Goal: Transaction & Acquisition: Book appointment/travel/reservation

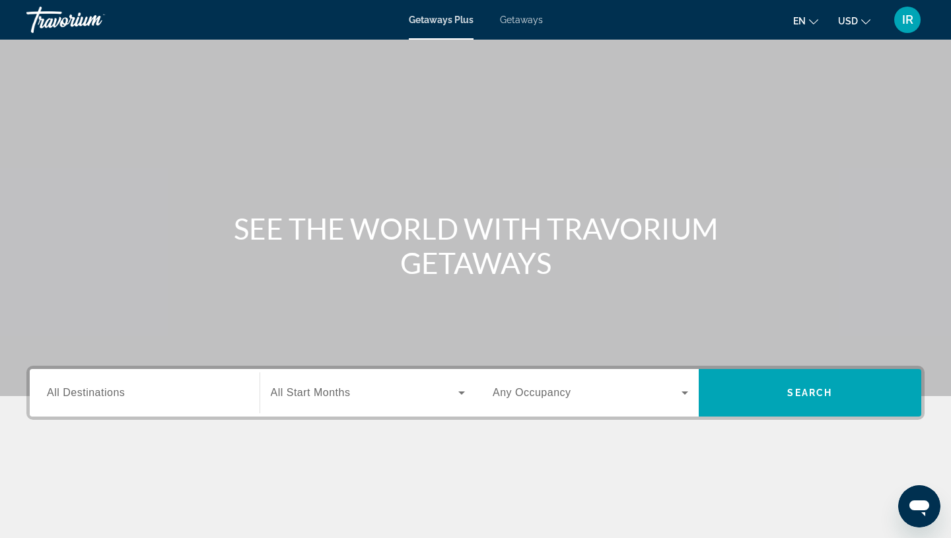
click at [174, 381] on div "Search widget" at bounding box center [145, 394] width 196 height 38
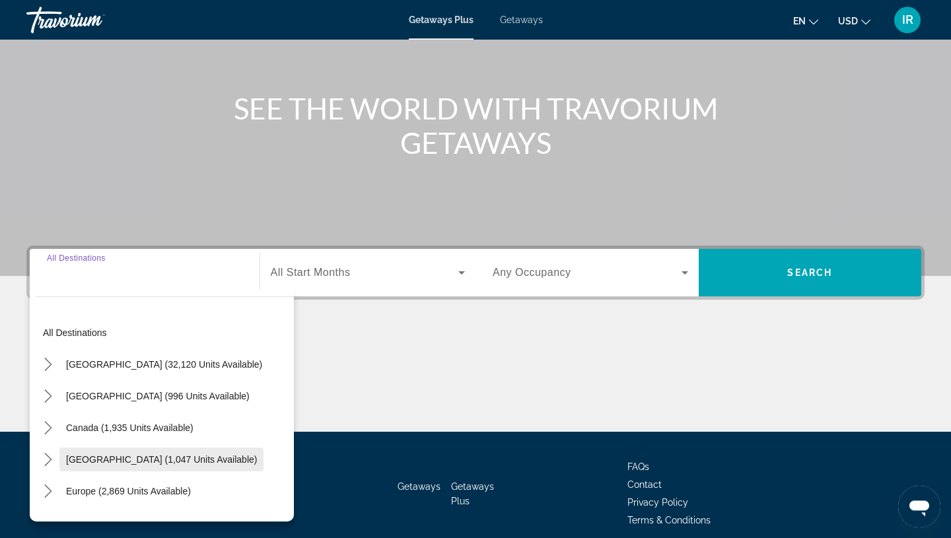
scroll to position [122, 0]
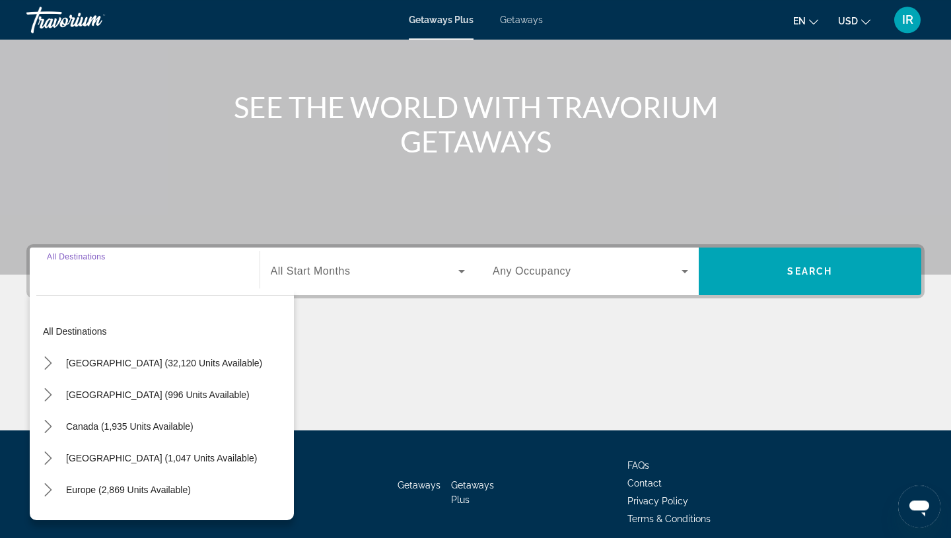
click at [93, 432] on span "Canada (1,935 units available)" at bounding box center [130, 426] width 128 height 11
type input "**********"
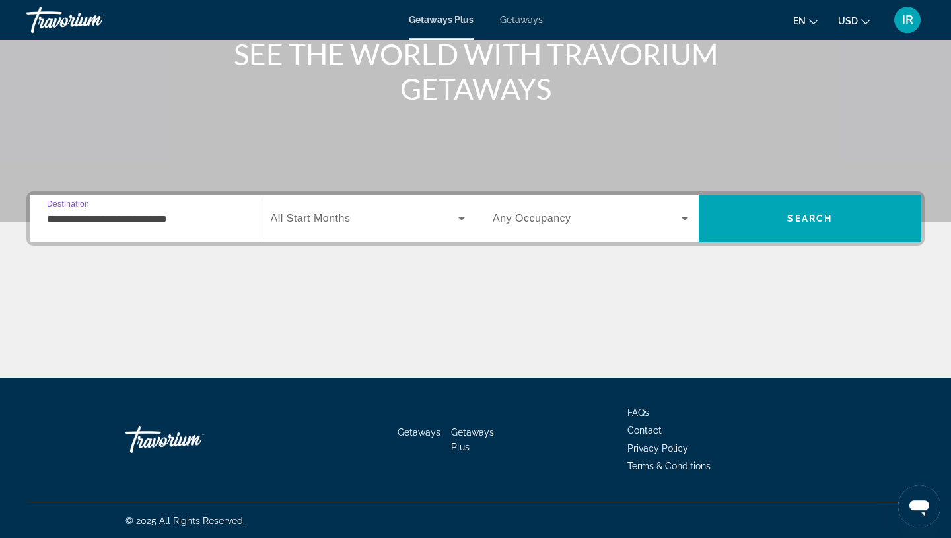
scroll to position [176, 0]
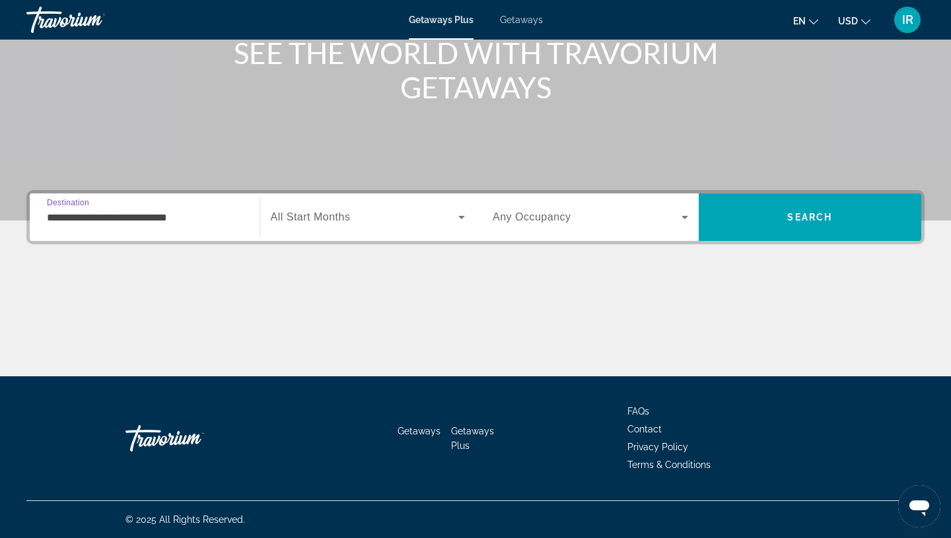
click at [325, 211] on span "All Start Months" at bounding box center [311, 216] width 80 height 11
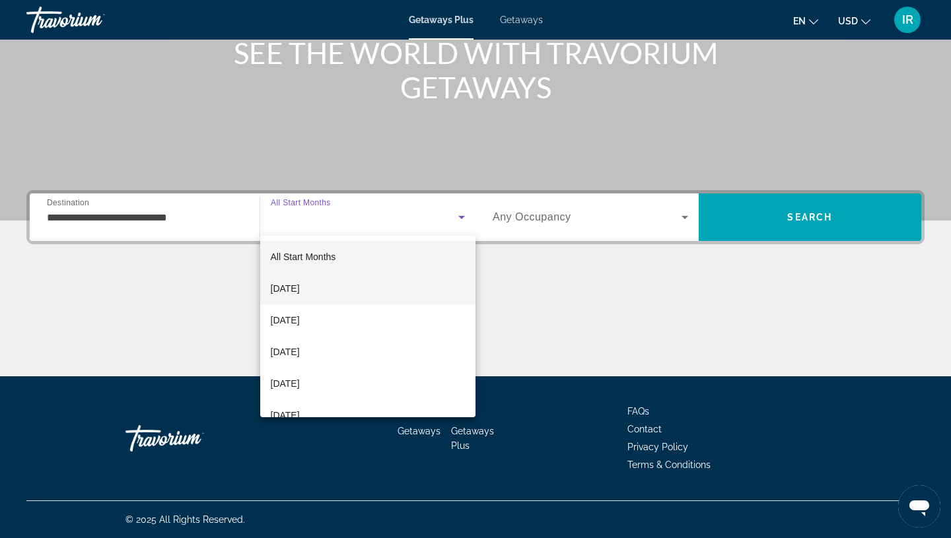
click at [314, 280] on mat-option "[DATE]" at bounding box center [368, 289] width 216 height 32
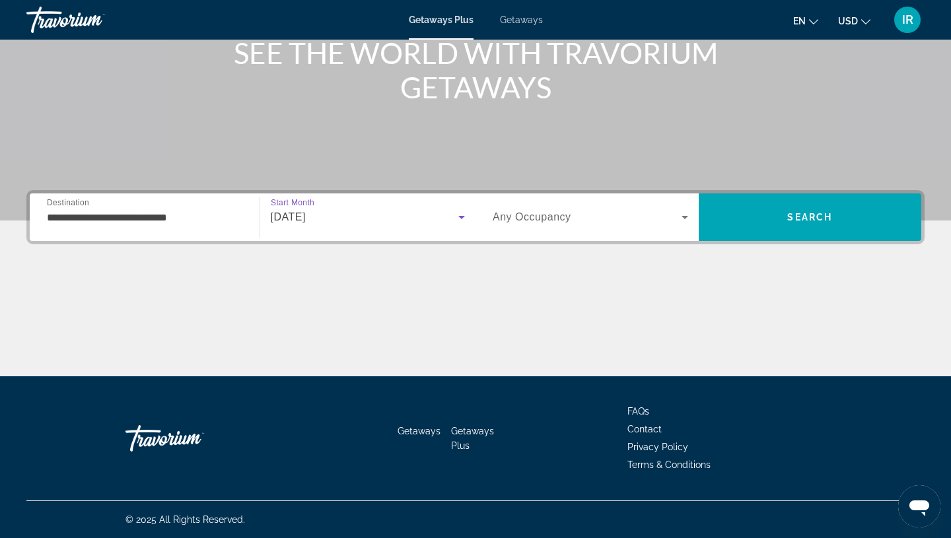
click at [517, 227] on div "Search widget" at bounding box center [591, 217] width 196 height 37
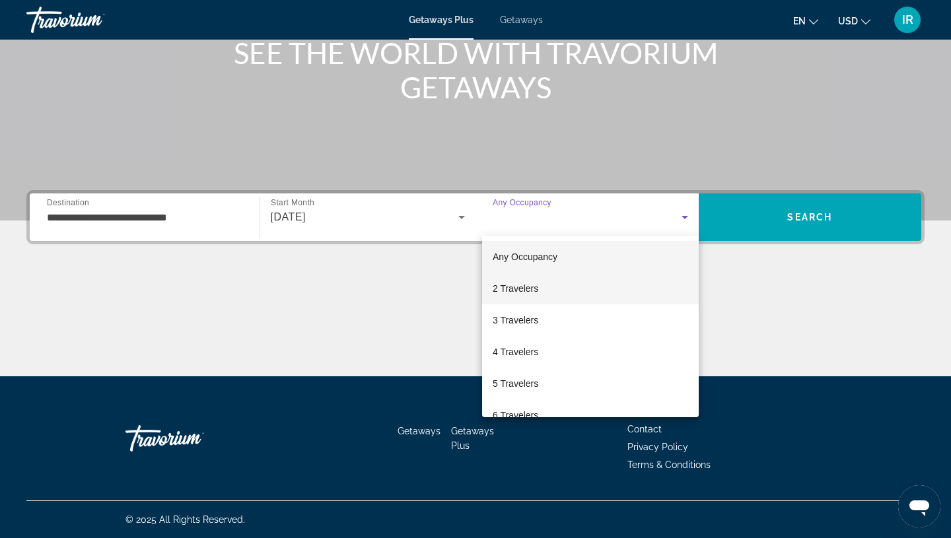
drag, startPoint x: 529, startPoint y: 279, endPoint x: 564, endPoint y: 273, distance: 35.0
click at [533, 278] on mat-option "2 Travelers" at bounding box center [590, 289] width 217 height 32
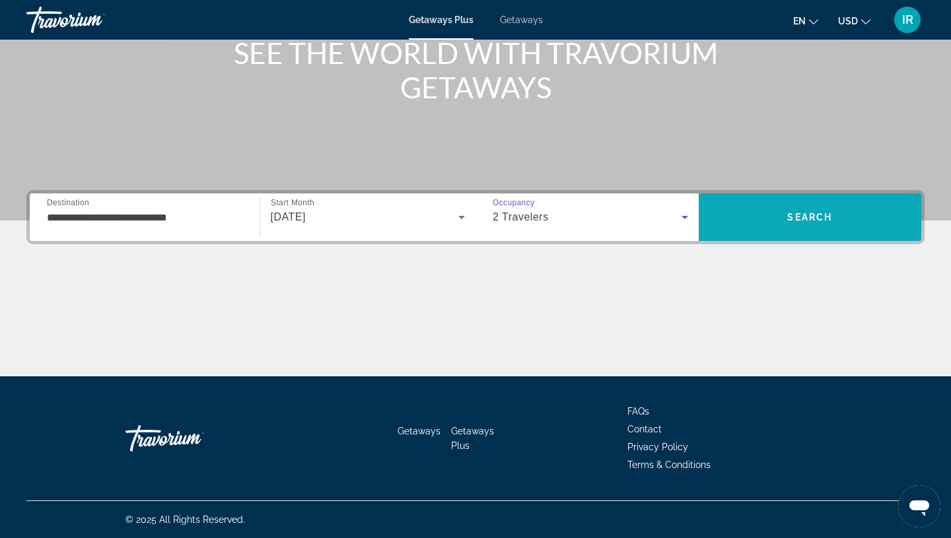
click at [712, 225] on span "Search" at bounding box center [810, 217] width 223 height 32
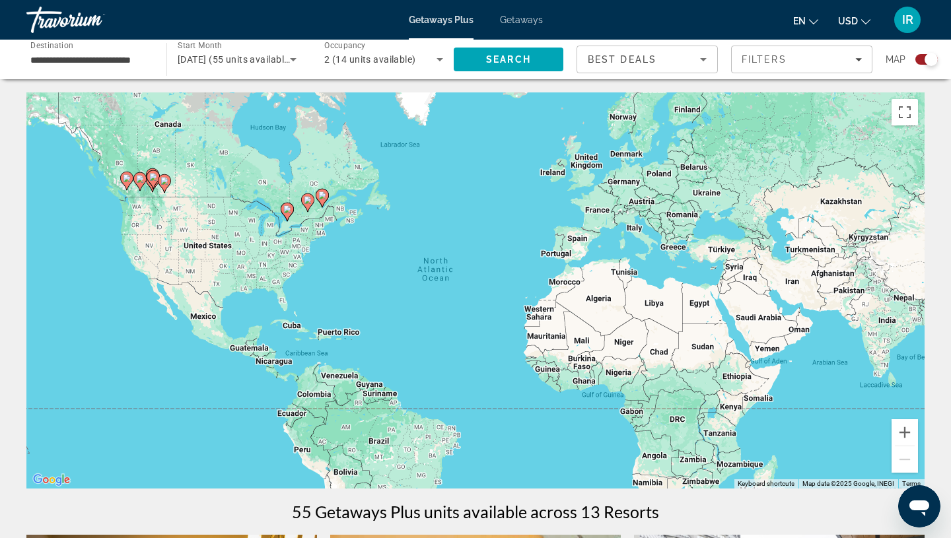
click at [320, 200] on icon "Main content" at bounding box center [322, 198] width 12 height 17
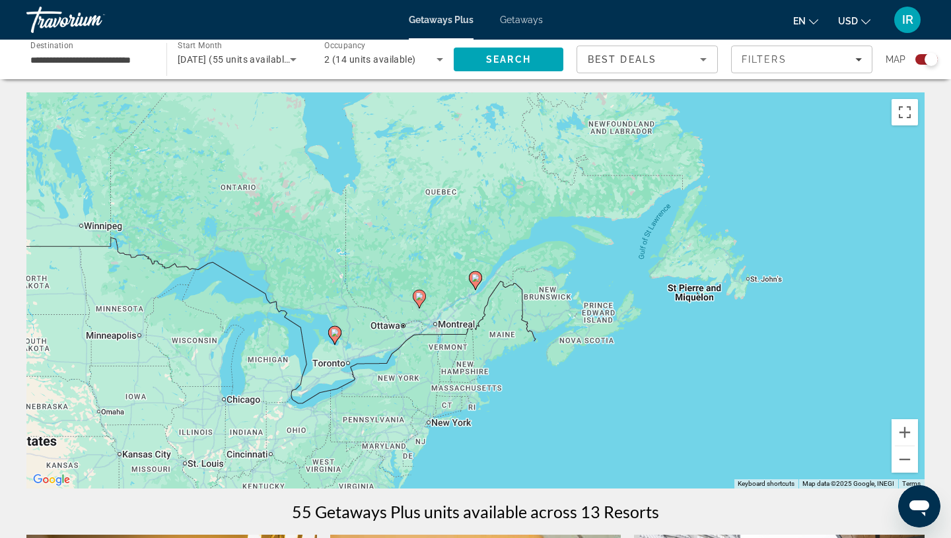
click at [423, 297] on icon "Main content" at bounding box center [420, 299] width 12 height 17
type input "**********"
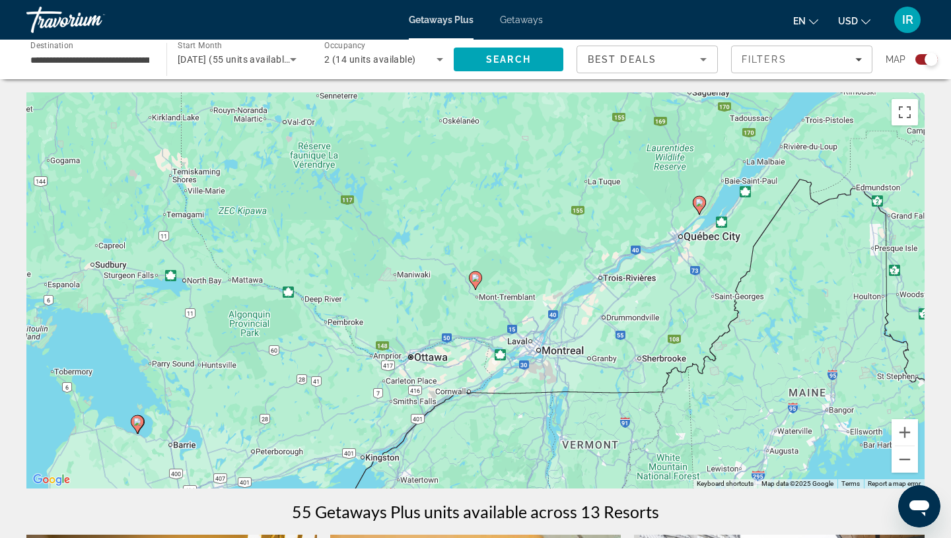
click at [480, 284] on gmp-advanced-marker "Main content" at bounding box center [475, 281] width 13 height 20
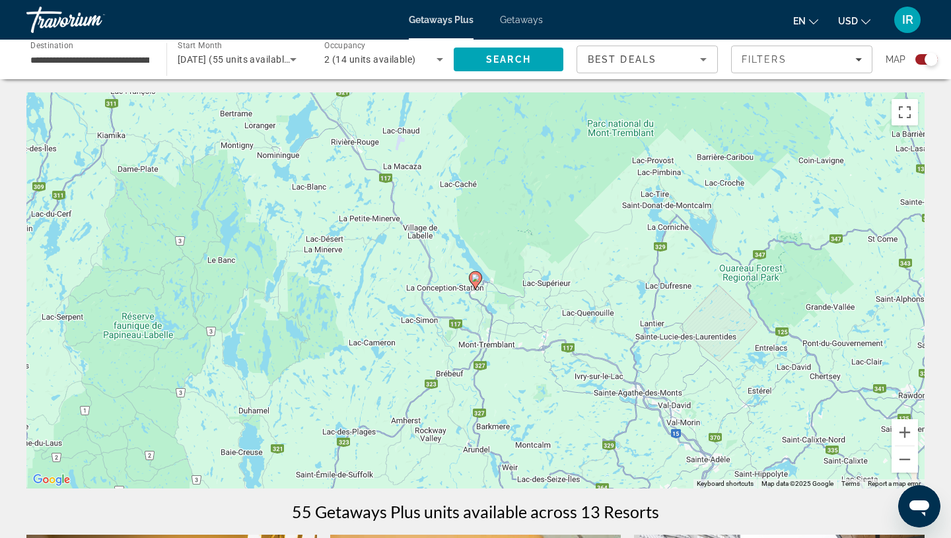
click at [476, 285] on icon "Main content" at bounding box center [476, 280] width 12 height 17
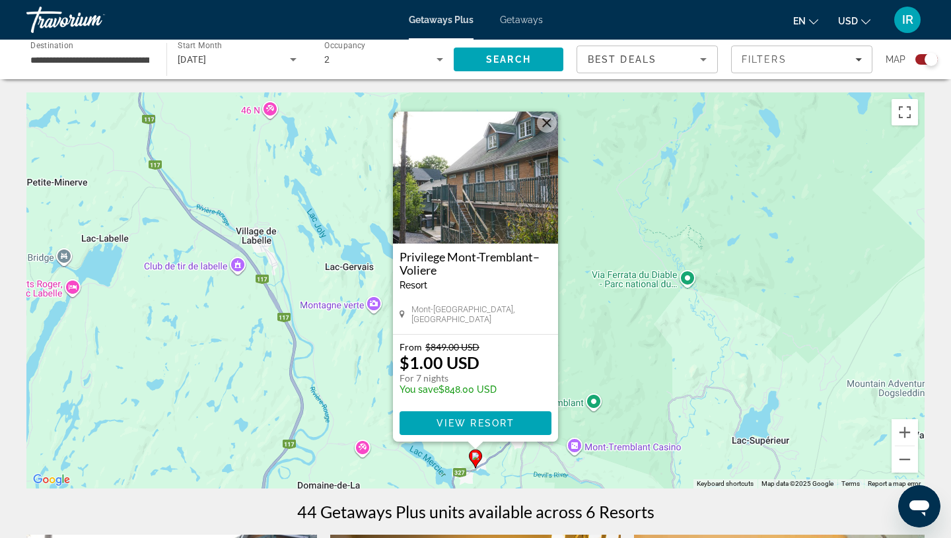
click at [451, 190] on img "Main content" at bounding box center [475, 178] width 165 height 132
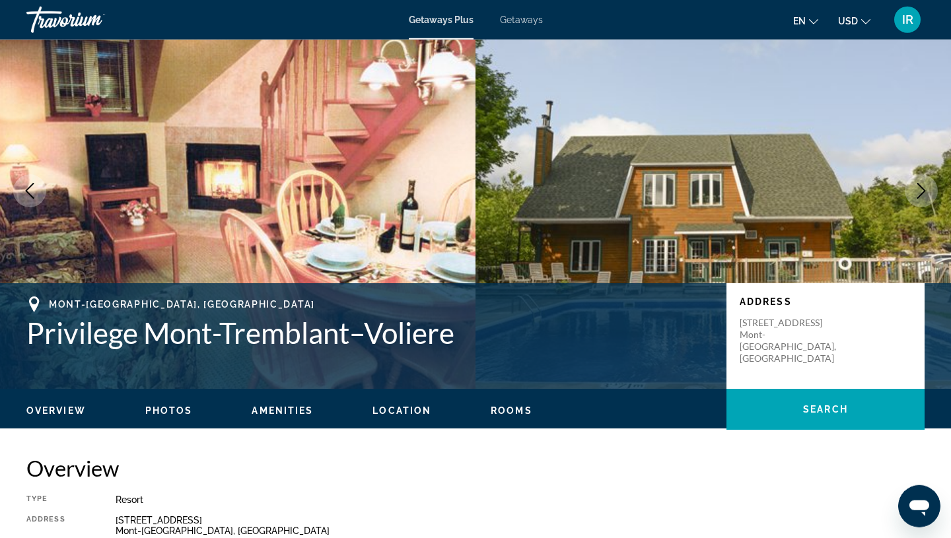
scroll to position [59, 0]
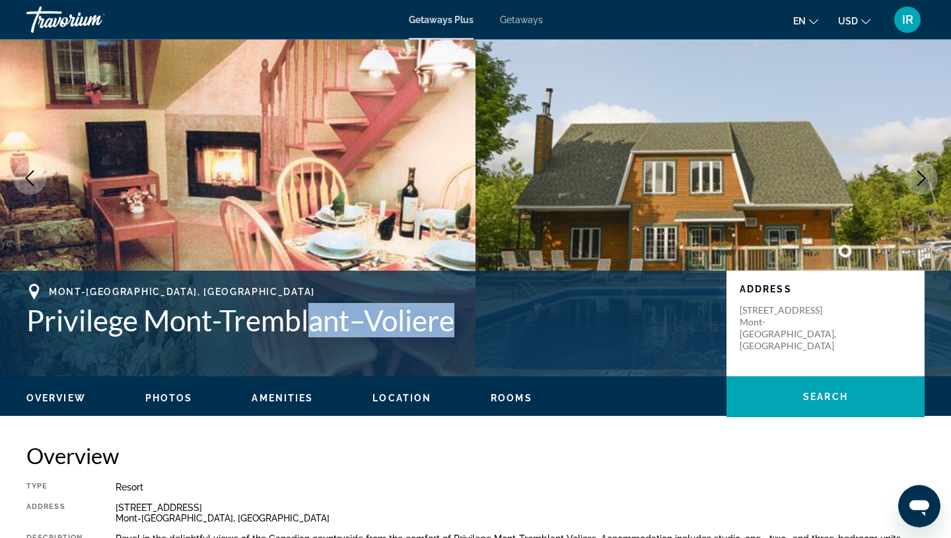
drag, startPoint x: 457, startPoint y: 320, endPoint x: 300, endPoint y: 311, distance: 157.5
click at [307, 315] on h1 "Privilege Mont-Tremblant–Voliere" at bounding box center [369, 320] width 687 height 34
click at [396, 314] on h1 "Privilege Mont-Tremblant–Voliere" at bounding box center [369, 320] width 687 height 34
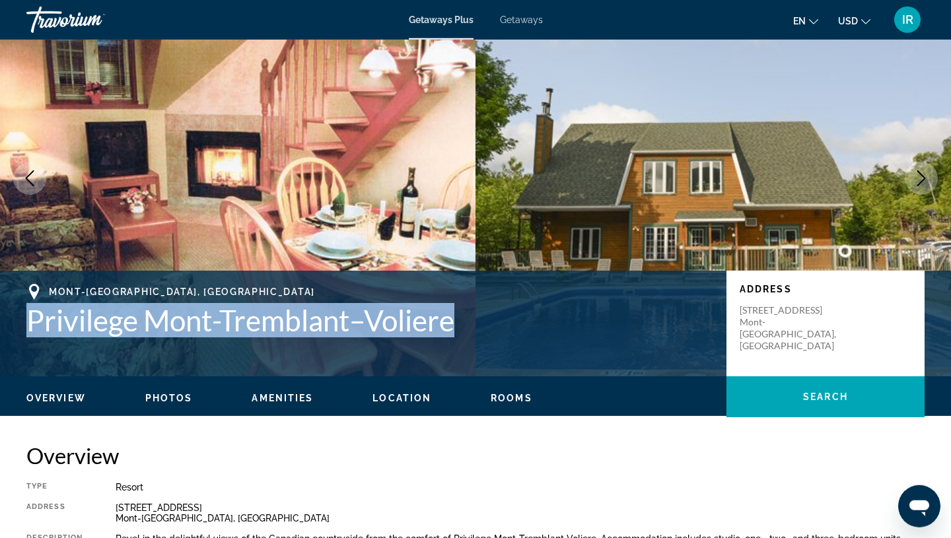
drag, startPoint x: 456, startPoint y: 321, endPoint x: 32, endPoint y: 315, distance: 424.2
click at [32, 315] on h1 "Privilege Mont-Tremblant–Voliere" at bounding box center [369, 320] width 687 height 34
click at [374, 320] on h1 "Privilege Mont-Tremblant–Voliere" at bounding box center [369, 320] width 687 height 34
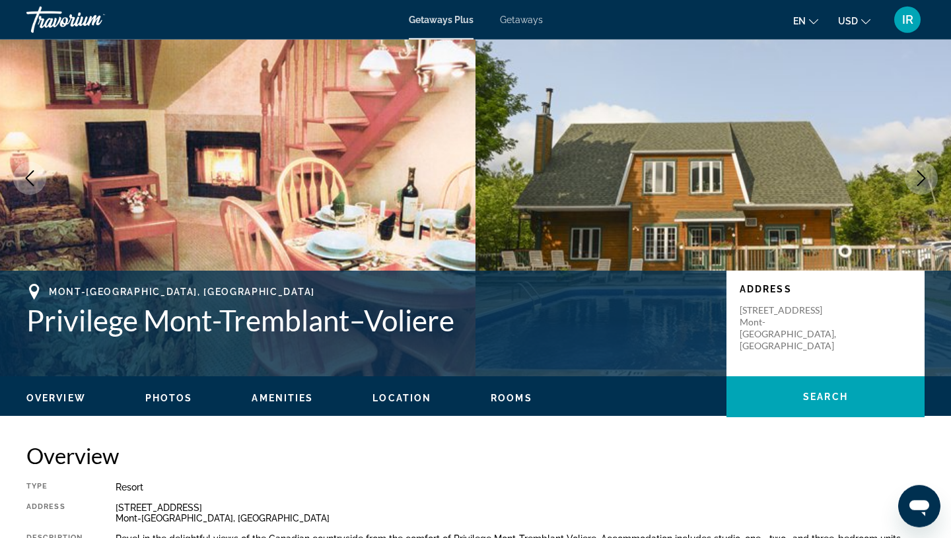
click at [383, 320] on h1 "Privilege Mont-Tremblant–Voliere" at bounding box center [369, 320] width 687 height 34
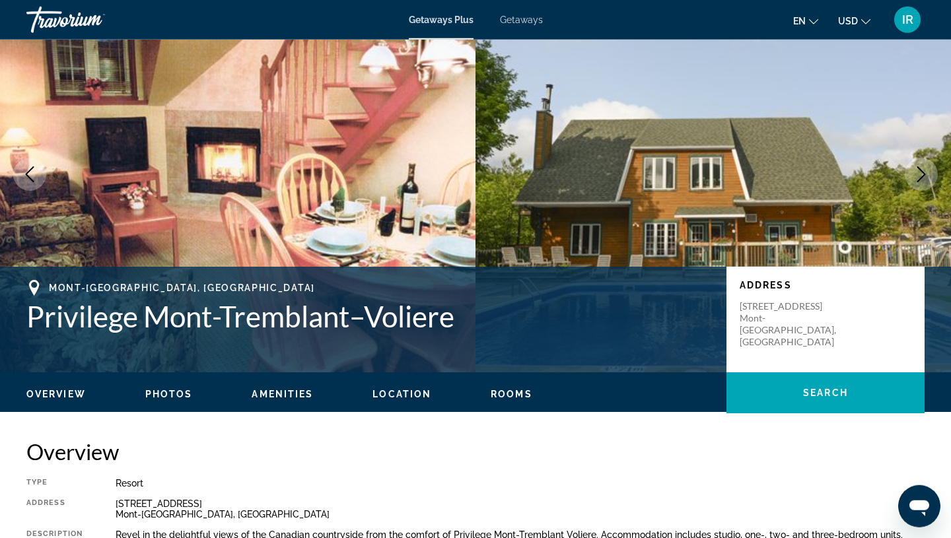
click at [383, 320] on h1 "Privilege Mont-Tremblant–Voliere" at bounding box center [369, 316] width 687 height 34
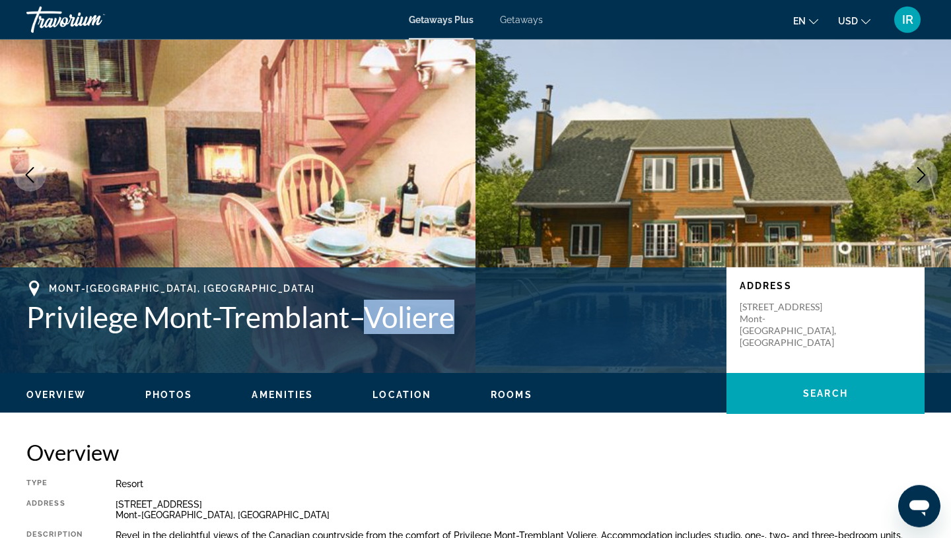
click at [383, 320] on h1 "Privilege Mont-Tremblant–Voliere" at bounding box center [369, 317] width 687 height 34
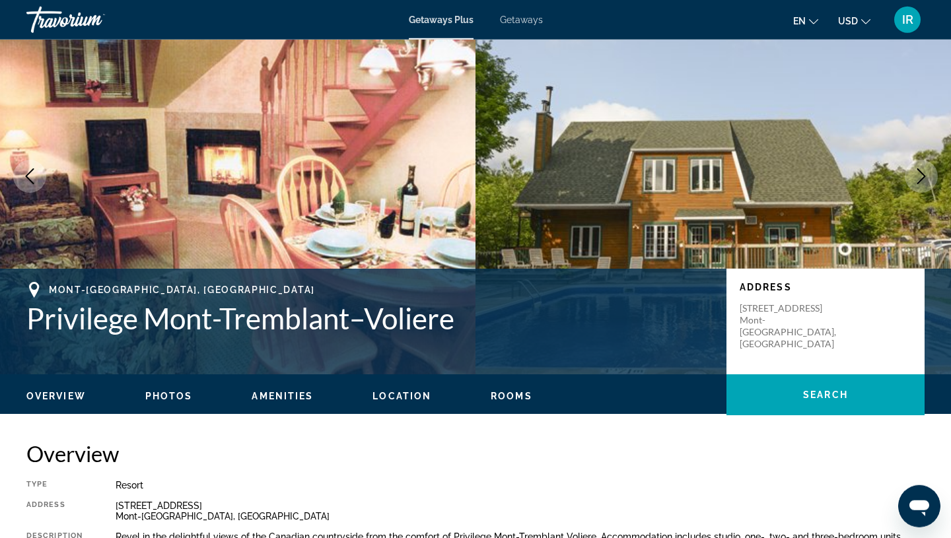
click at [383, 320] on h1 "Privilege Mont-Tremblant–Voliere" at bounding box center [369, 318] width 687 height 34
drag, startPoint x: 740, startPoint y: 307, endPoint x: 809, endPoint y: 324, distance: 70.8
click at [809, 324] on p "[STREET_ADDRESS]" at bounding box center [793, 327] width 106 height 48
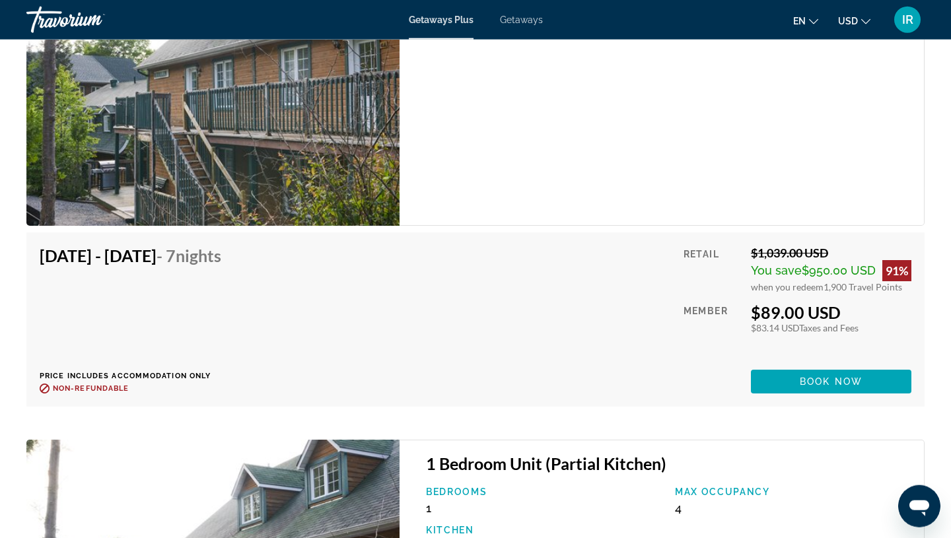
scroll to position [2676, 0]
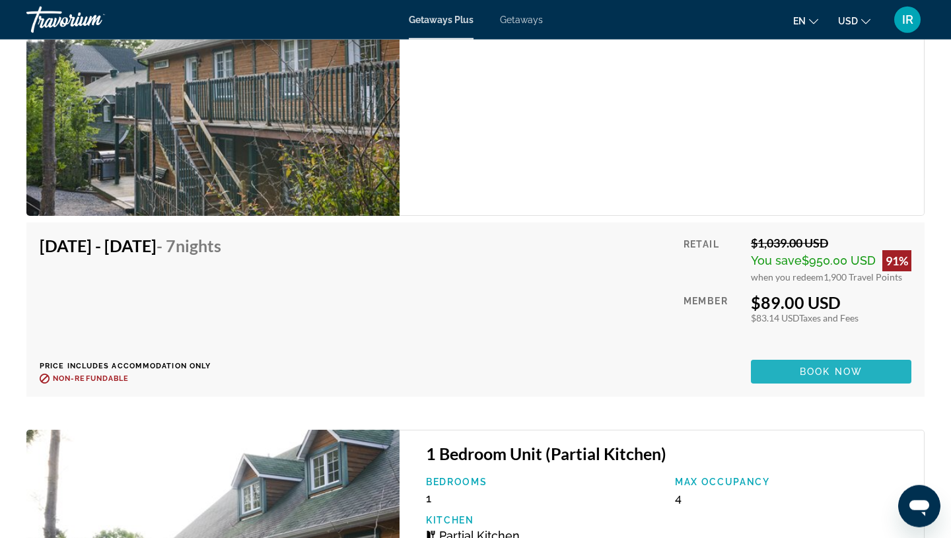
click at [837, 379] on span "Main content" at bounding box center [831, 372] width 161 height 32
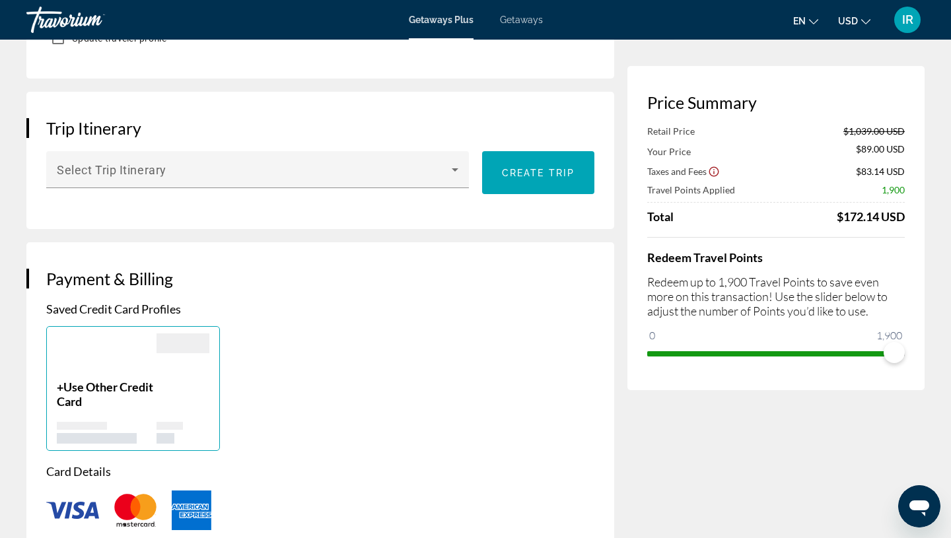
scroll to position [733, 0]
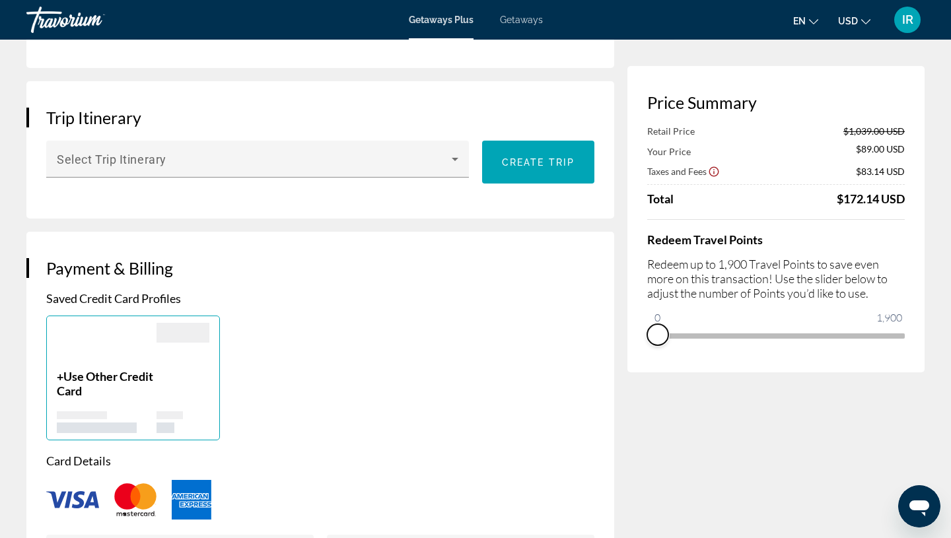
drag, startPoint x: 901, startPoint y: 355, endPoint x: 642, endPoint y: 349, distance: 259.0
click at [642, 349] on div "Price Summary Retail Price $1,039.00 USD Your Price $89.00 USD Taxes and Fees $…" at bounding box center [776, 219] width 297 height 307
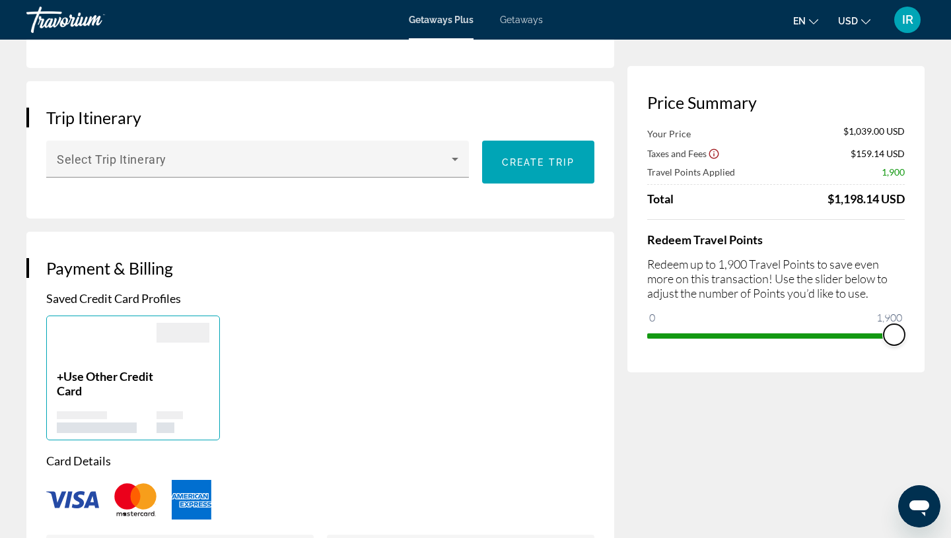
drag, startPoint x: 662, startPoint y: 320, endPoint x: 951, endPoint y: 329, distance: 289.5
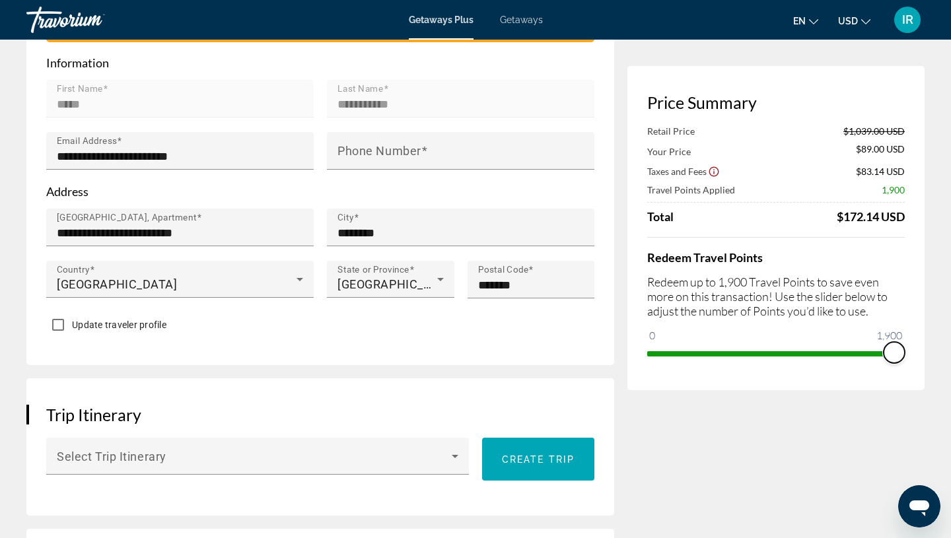
scroll to position [422, 0]
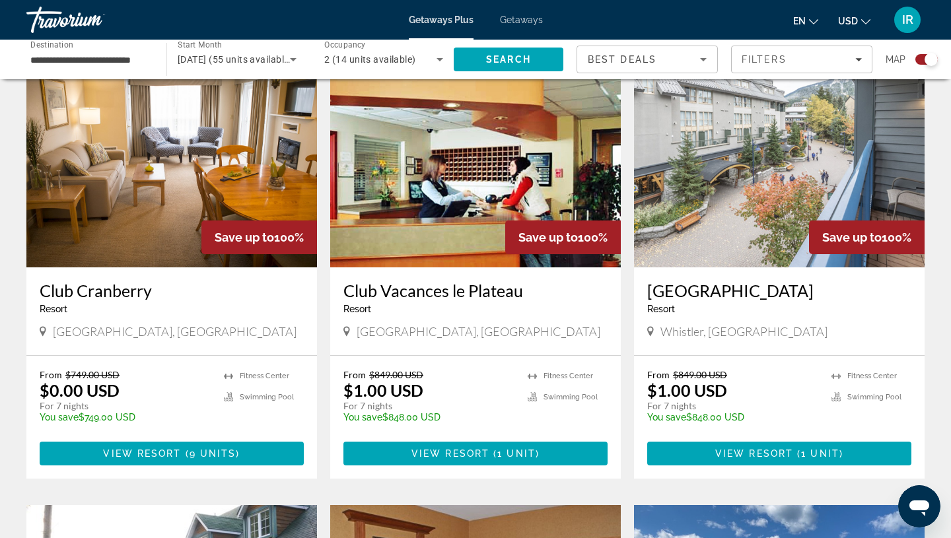
scroll to position [481, 0]
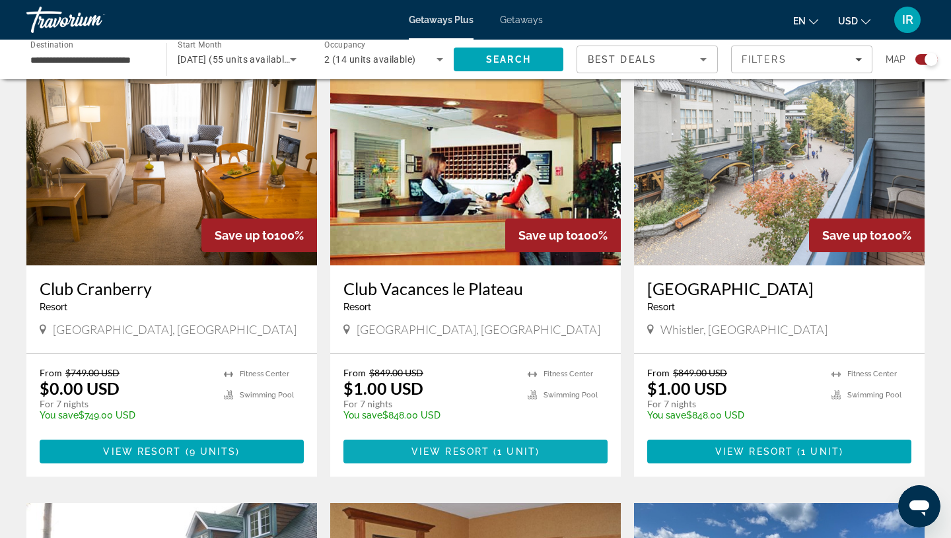
click at [478, 450] on span "View Resort" at bounding box center [451, 452] width 78 height 11
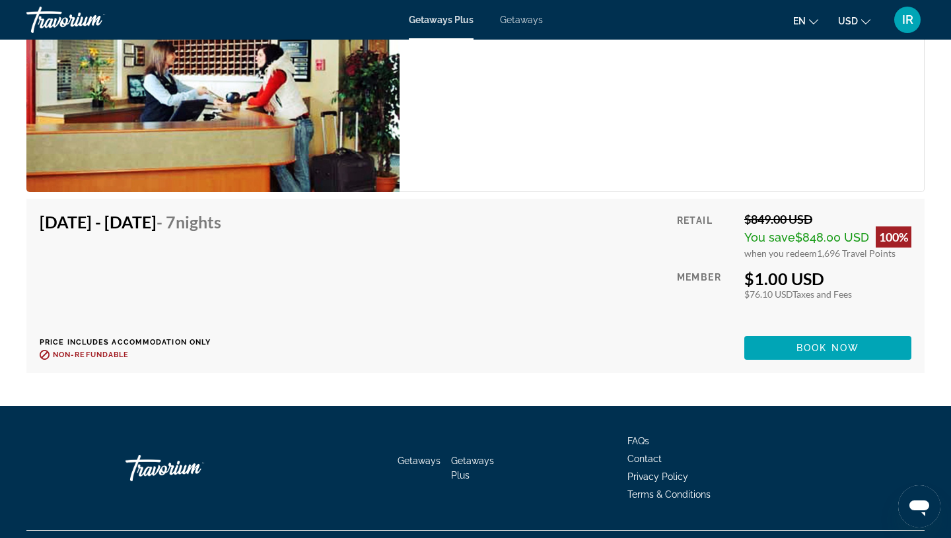
scroll to position [2092, 0]
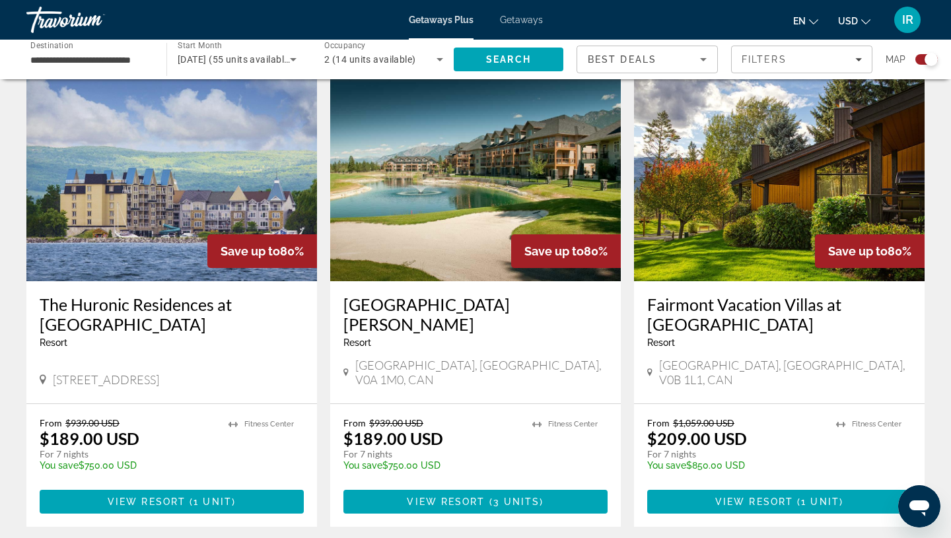
scroll to position [1843, 0]
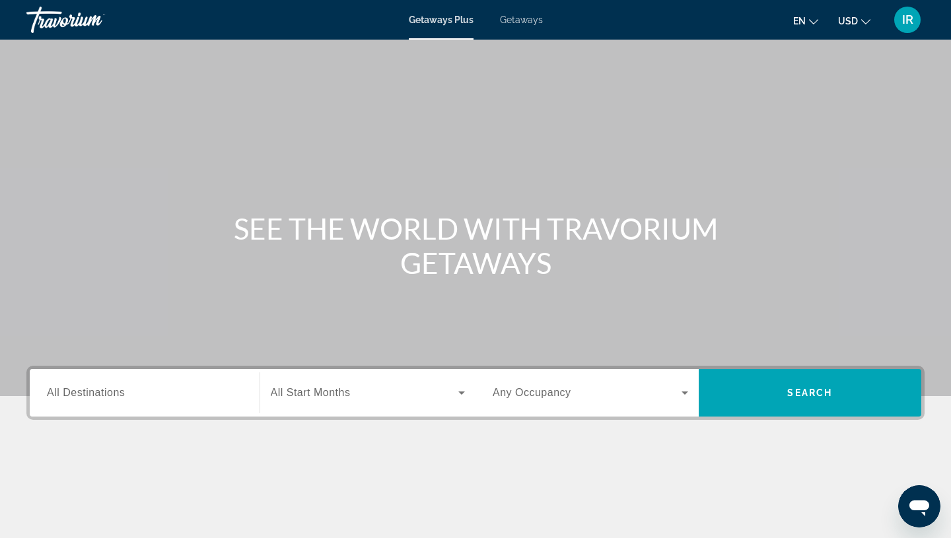
click at [220, 391] on input "Destination All Destinations" at bounding box center [145, 394] width 196 height 16
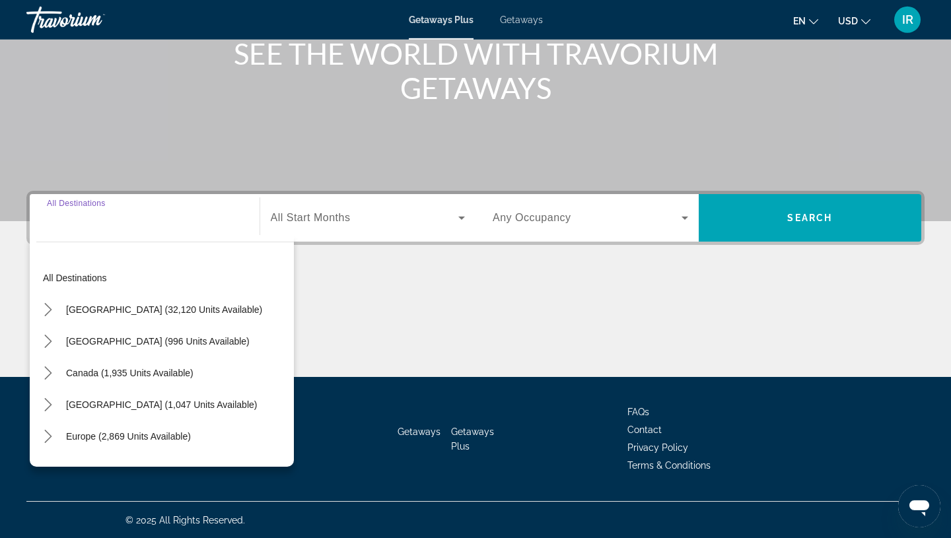
scroll to position [176, 0]
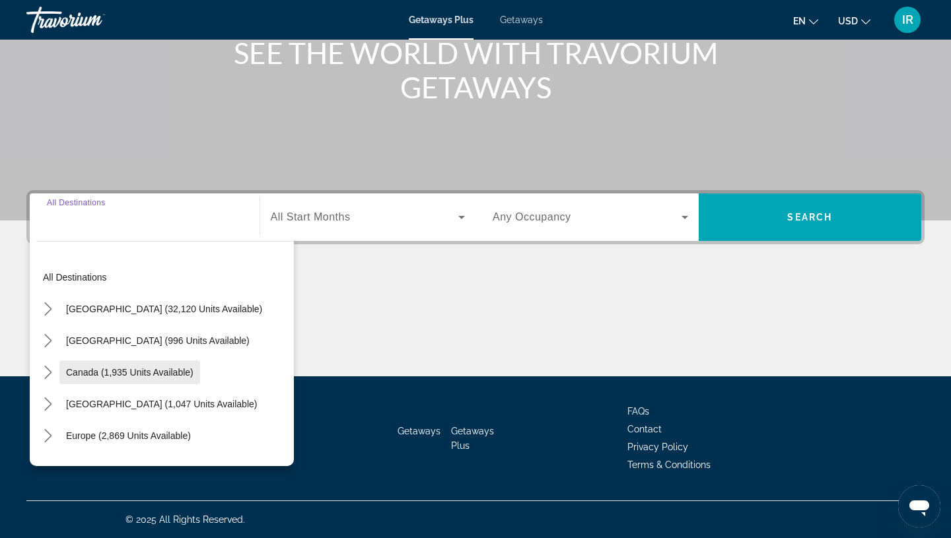
click at [156, 367] on span "Select destination: Canada (1,935 units available)" at bounding box center [129, 373] width 141 height 32
type input "**********"
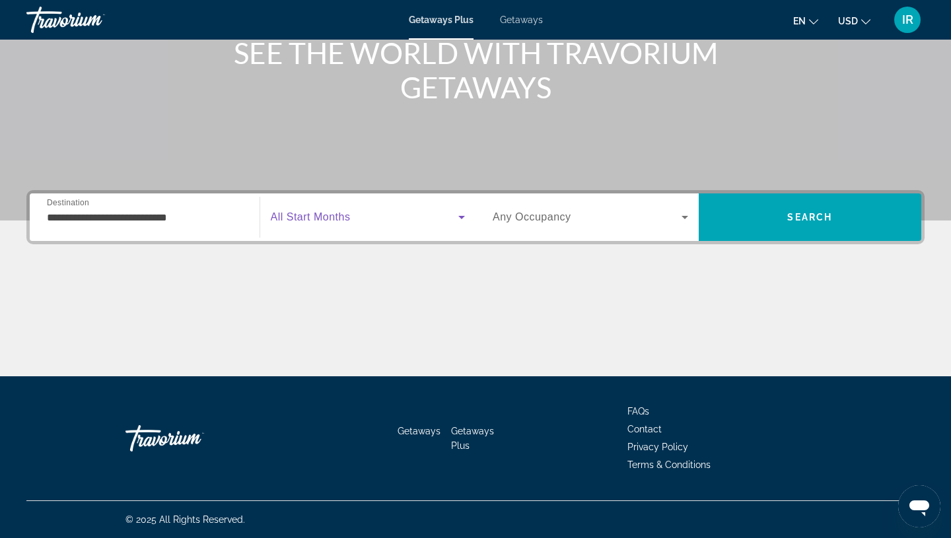
click at [373, 213] on span "Search widget" at bounding box center [365, 217] width 188 height 16
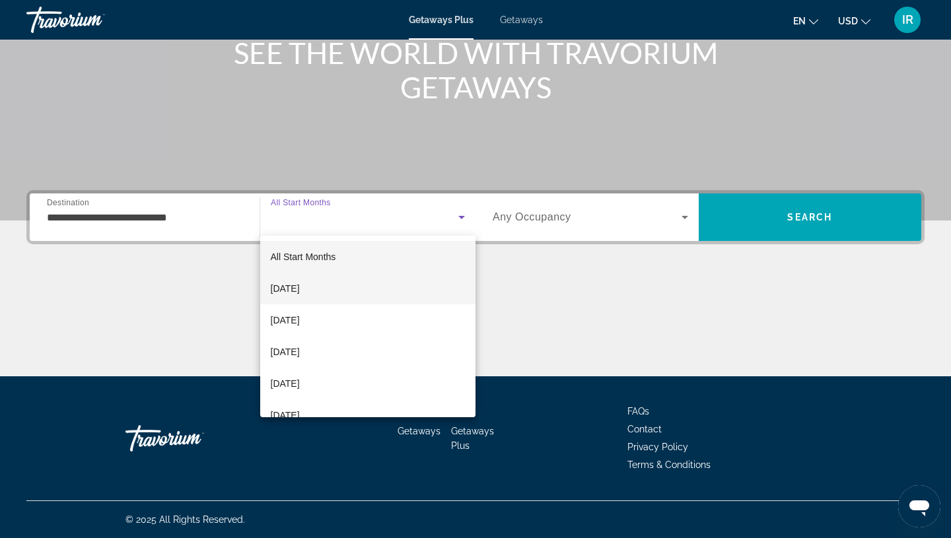
drag, startPoint x: 347, startPoint y: 288, endPoint x: 384, endPoint y: 283, distance: 37.4
click at [347, 288] on mat-option "[DATE]" at bounding box center [368, 289] width 216 height 32
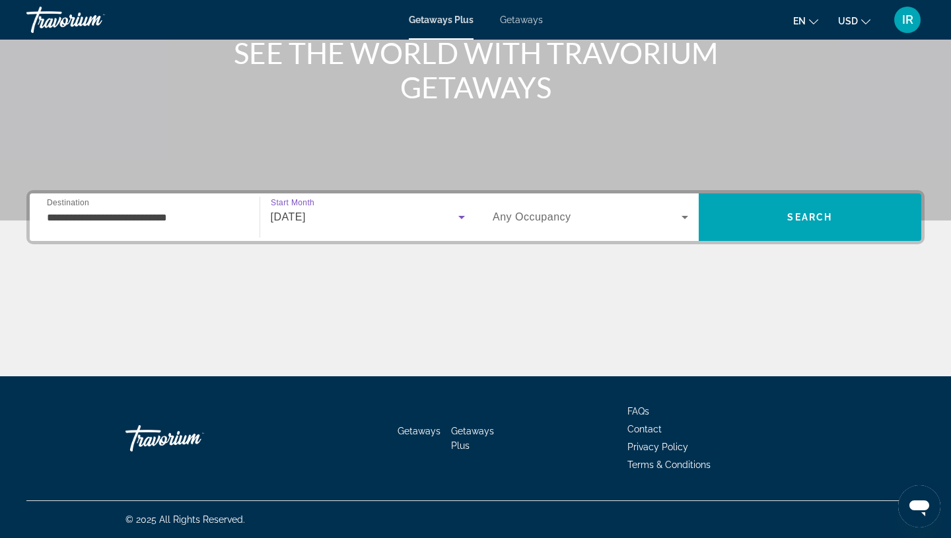
click at [576, 215] on span "Search widget" at bounding box center [587, 217] width 189 height 16
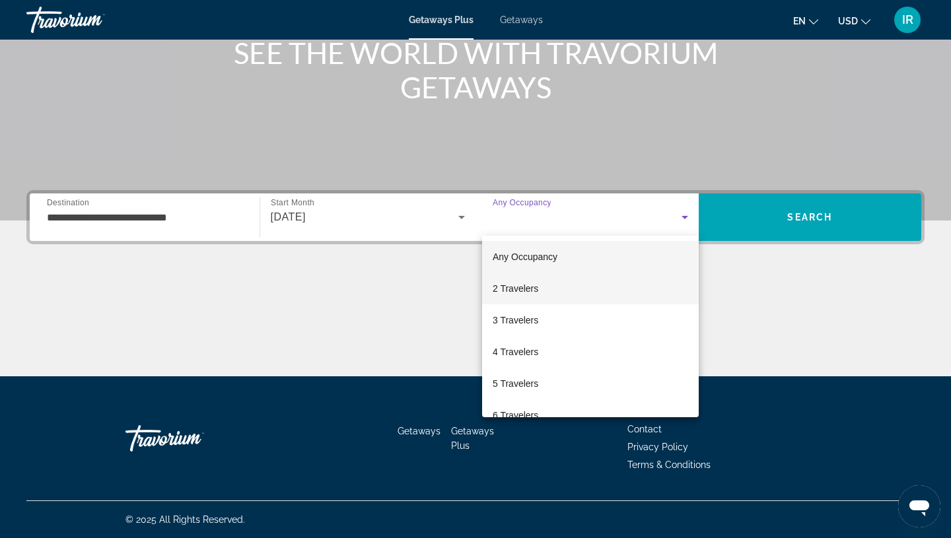
click at [562, 287] on mat-option "2 Travelers" at bounding box center [590, 289] width 217 height 32
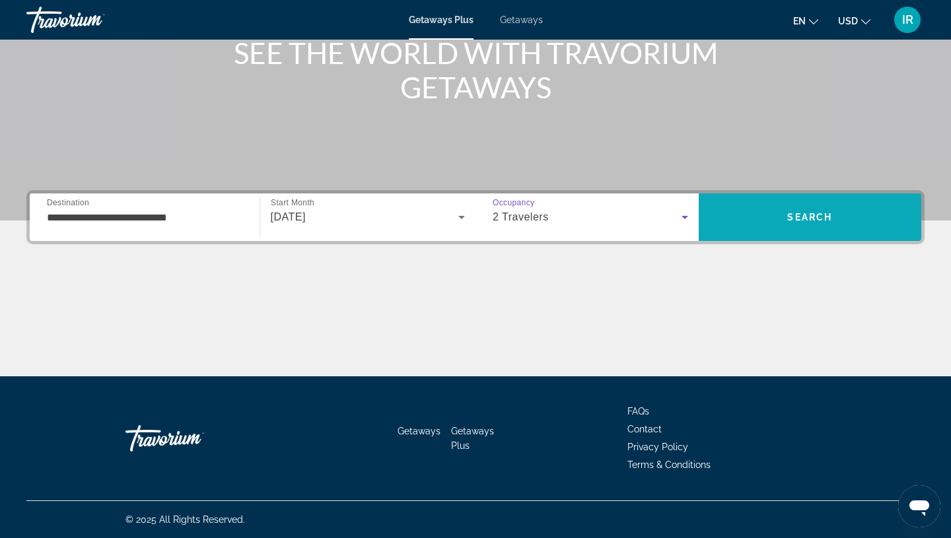
click at [741, 221] on span "Search" at bounding box center [810, 217] width 223 height 32
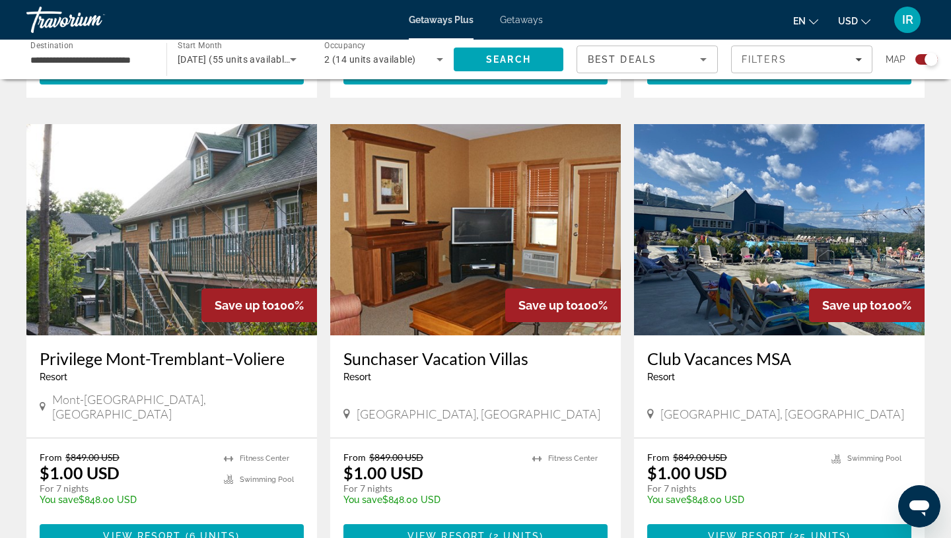
scroll to position [862, 0]
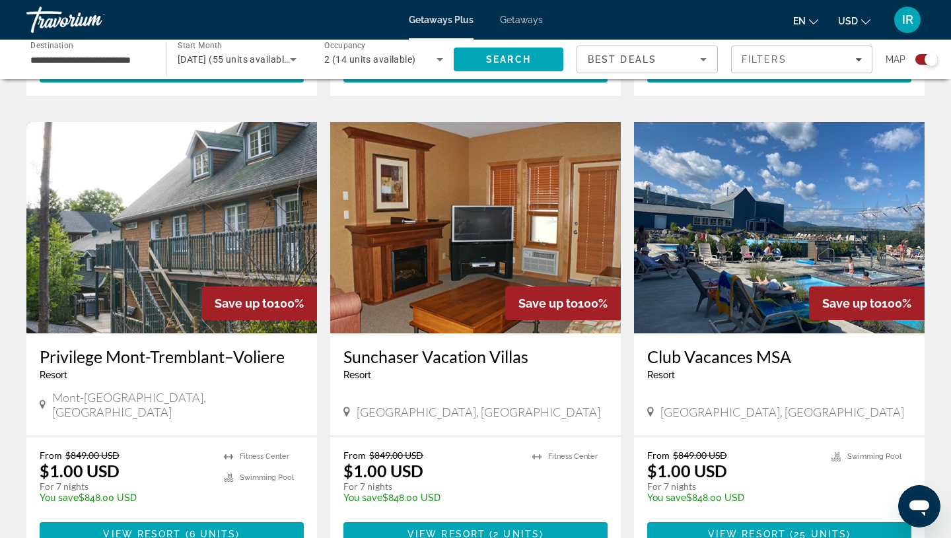
click at [244, 262] on img "Main content" at bounding box center [171, 227] width 291 height 211
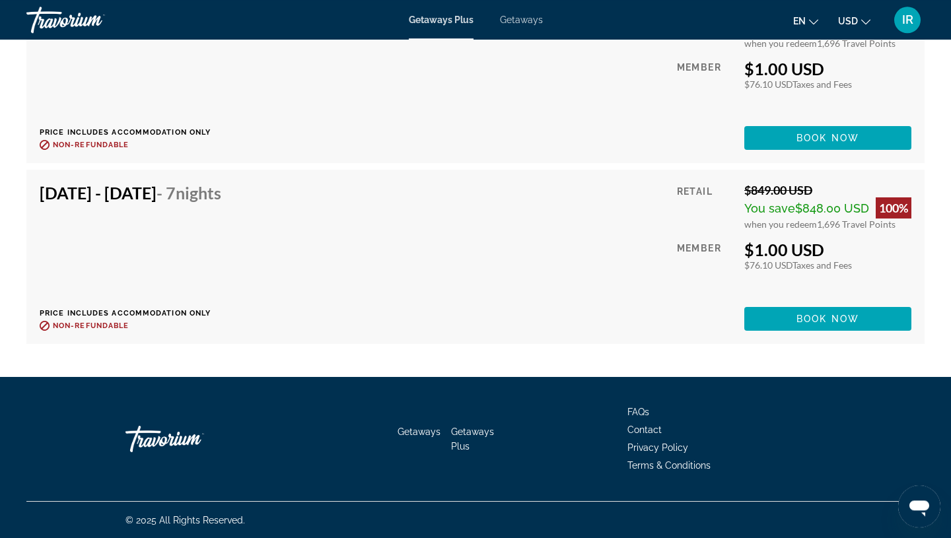
scroll to position [3398, 0]
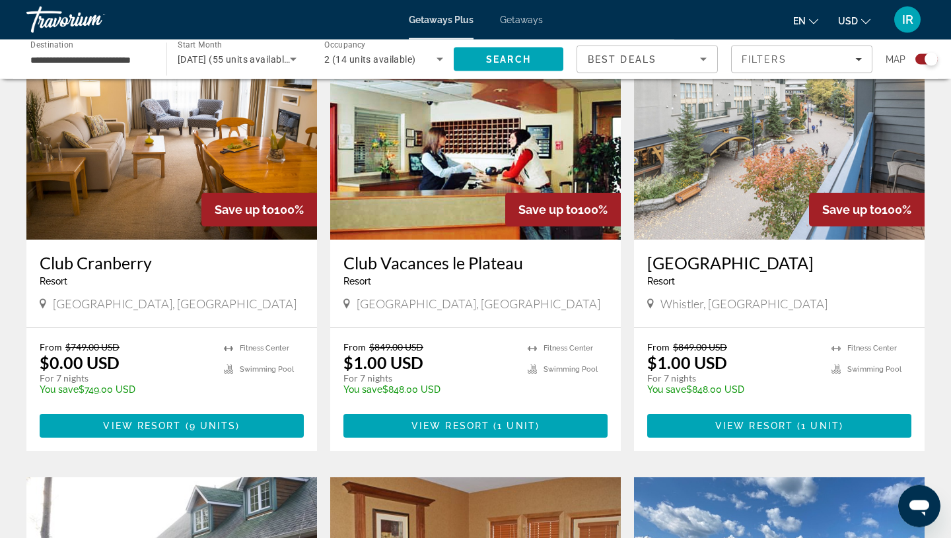
scroll to position [495, 0]
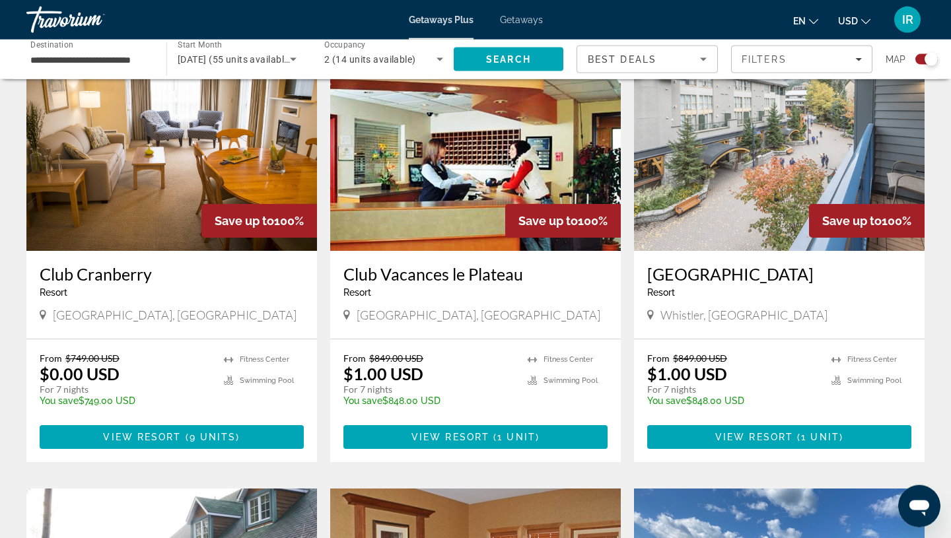
click at [402, 225] on img "Main content" at bounding box center [475, 145] width 291 height 211
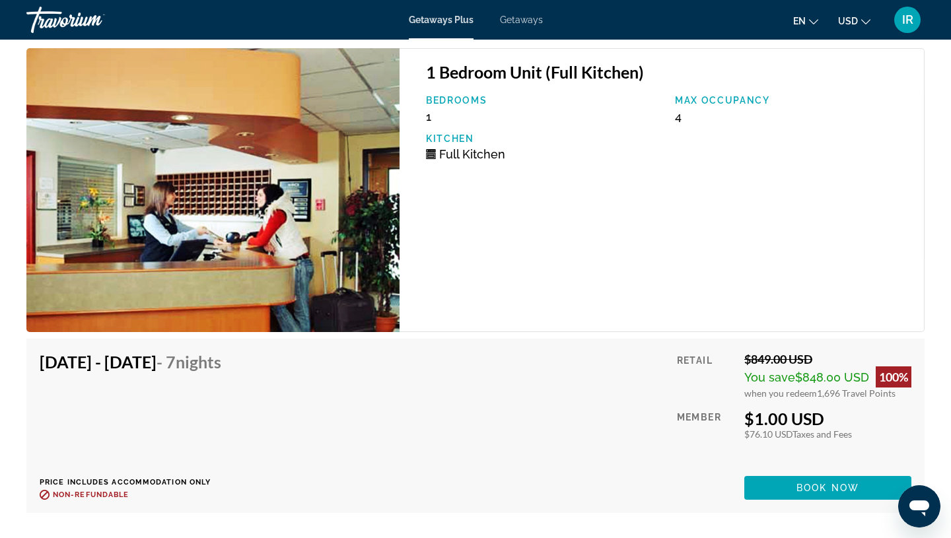
scroll to position [1922, 0]
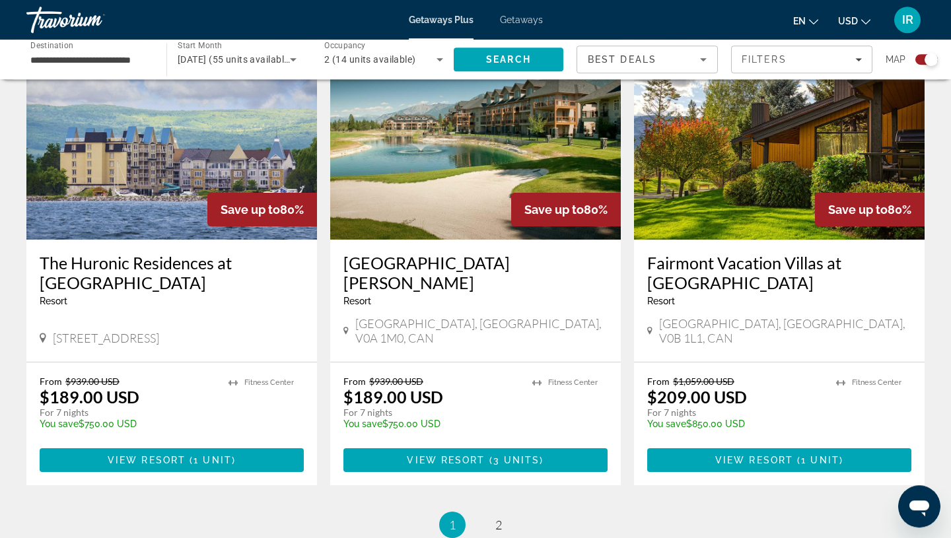
scroll to position [1884, 0]
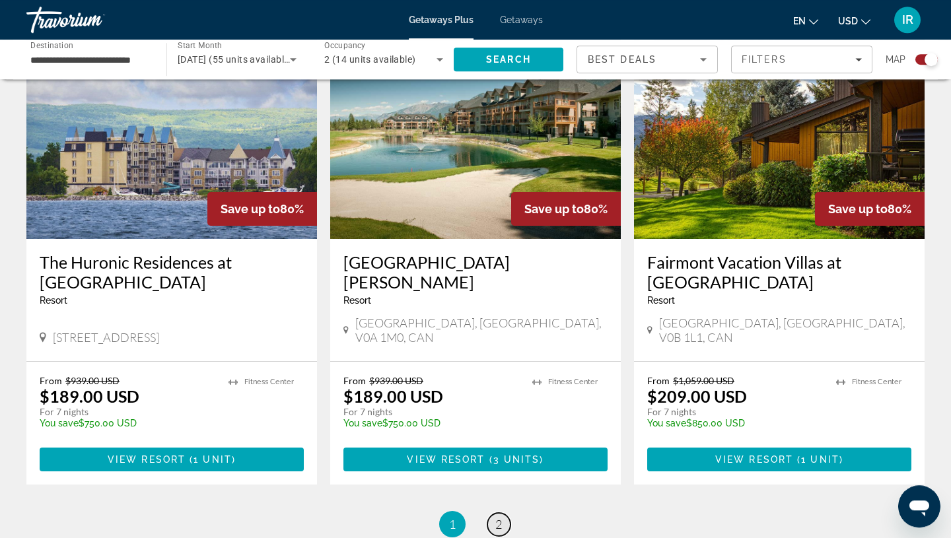
click at [497, 517] on span "2" at bounding box center [498, 524] width 7 height 15
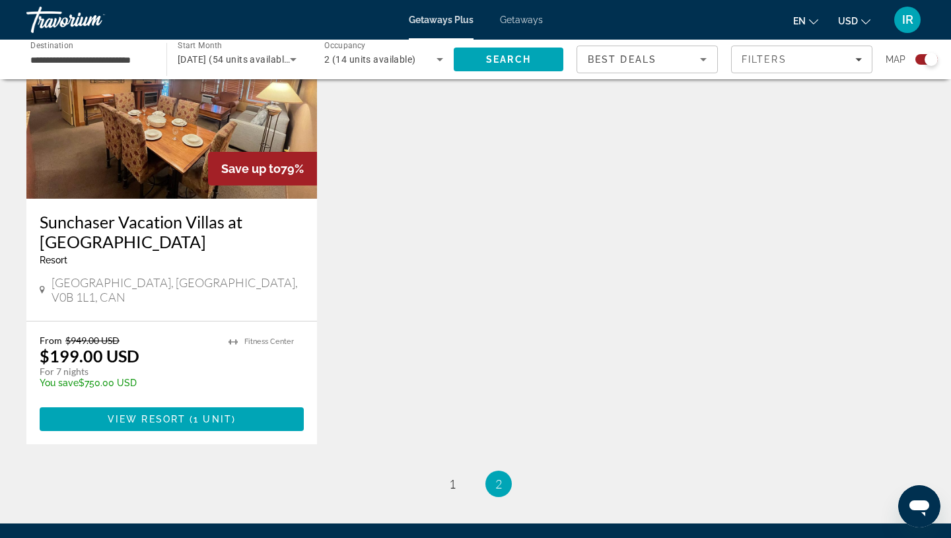
scroll to position [558, 0]
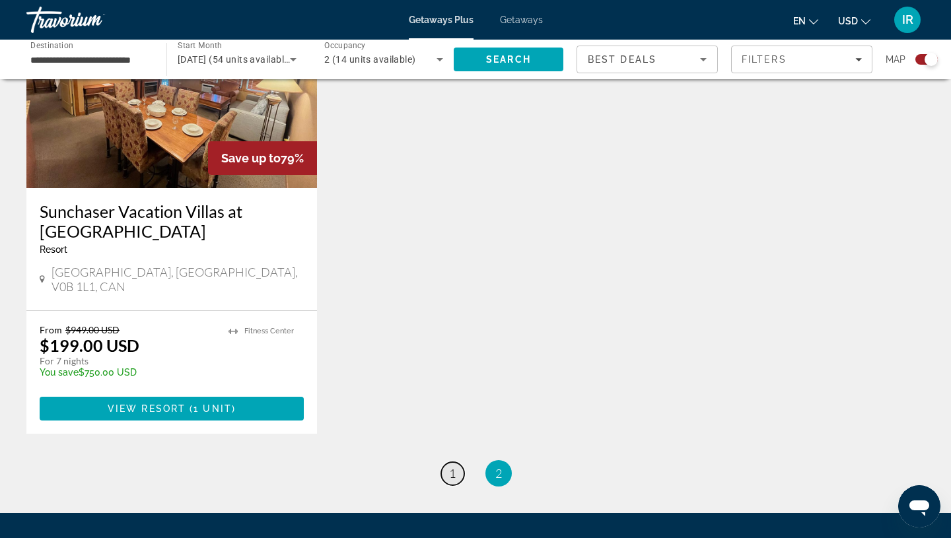
click at [458, 462] on link "page 1" at bounding box center [452, 473] width 23 height 23
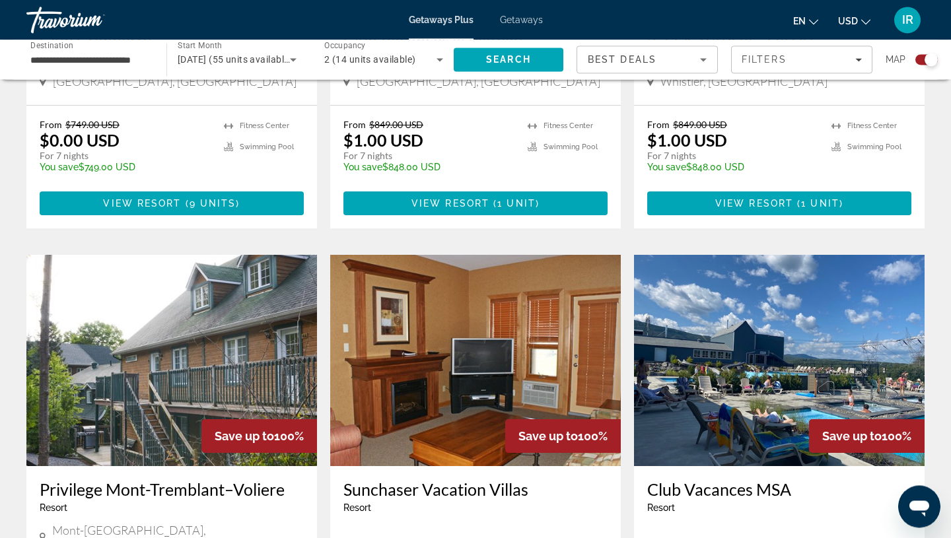
scroll to position [737, 0]
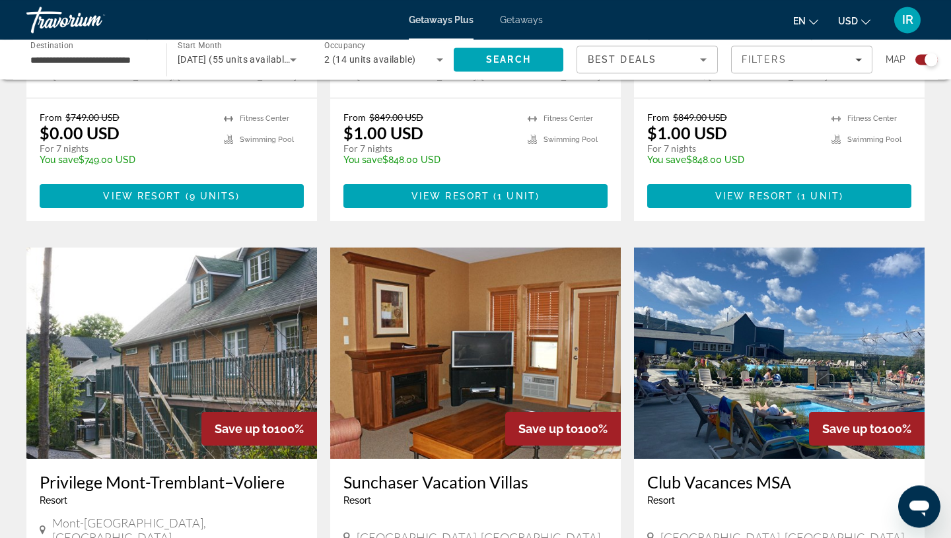
click at [241, 363] on img "Main content" at bounding box center [171, 353] width 291 height 211
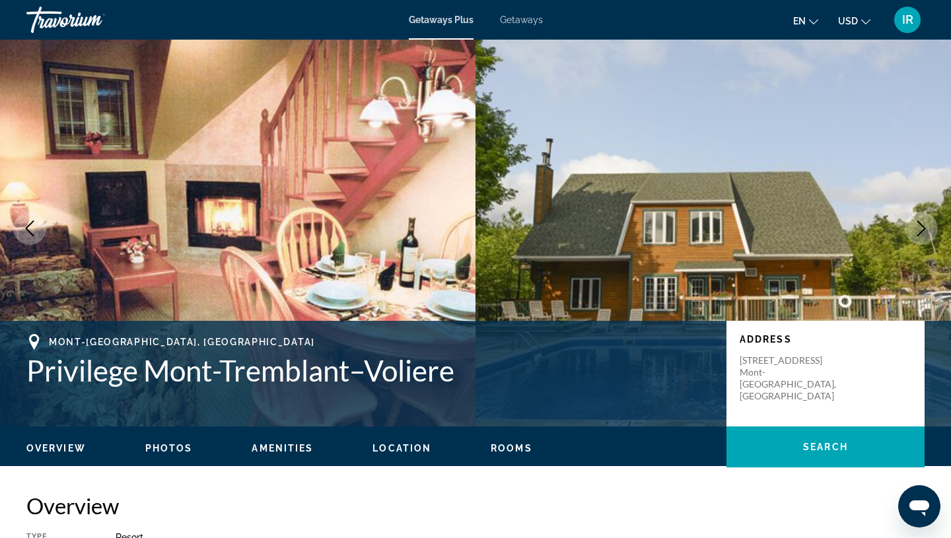
scroll to position [13, 0]
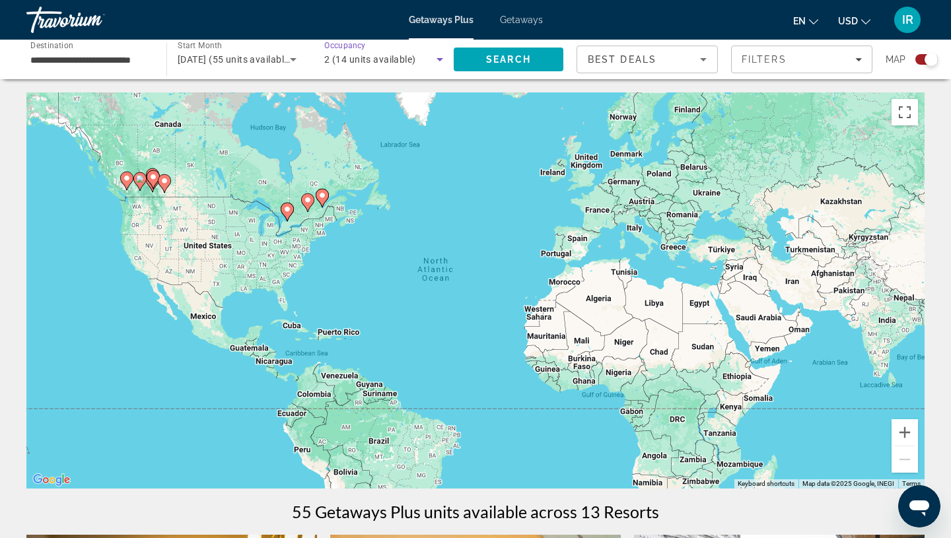
click at [371, 65] on div "2 (14 units available)" at bounding box center [380, 60] width 112 height 16
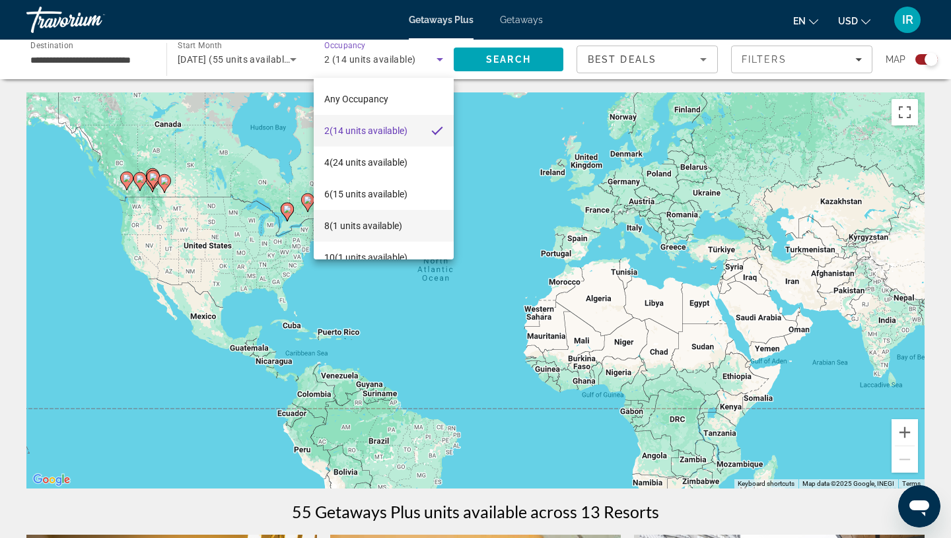
click at [377, 220] on span "8 (1 units available)" at bounding box center [363, 226] width 78 height 16
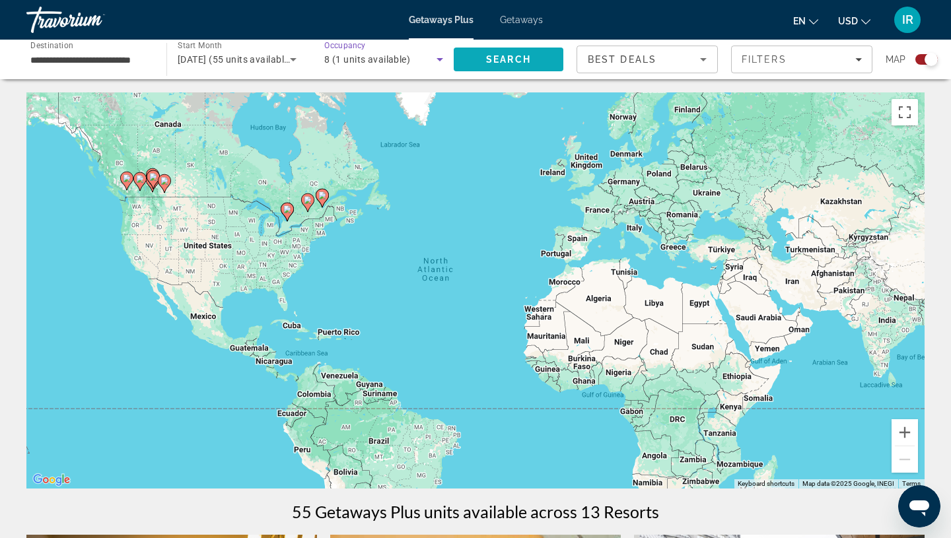
click at [503, 61] on span "Search" at bounding box center [508, 59] width 45 height 11
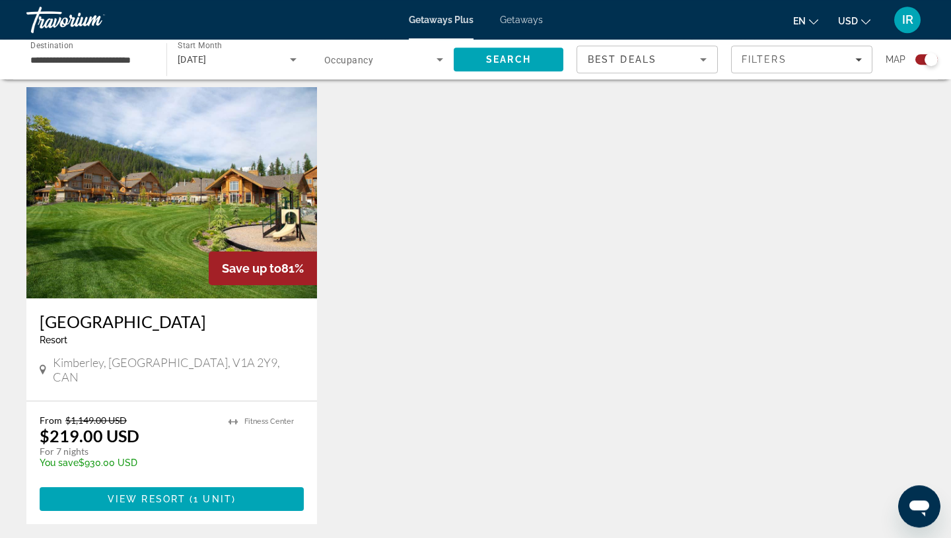
scroll to position [488, 0]
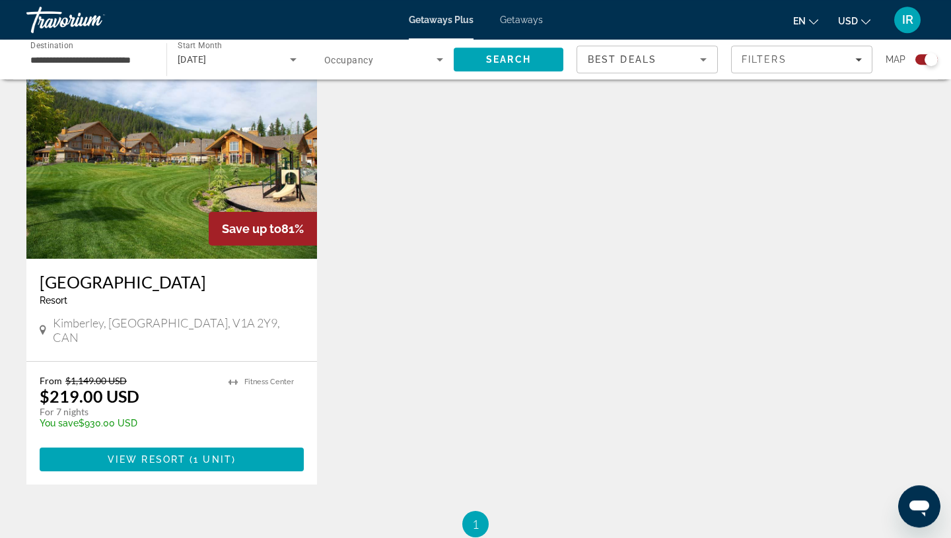
click at [204, 171] on img "Main content" at bounding box center [171, 153] width 291 height 211
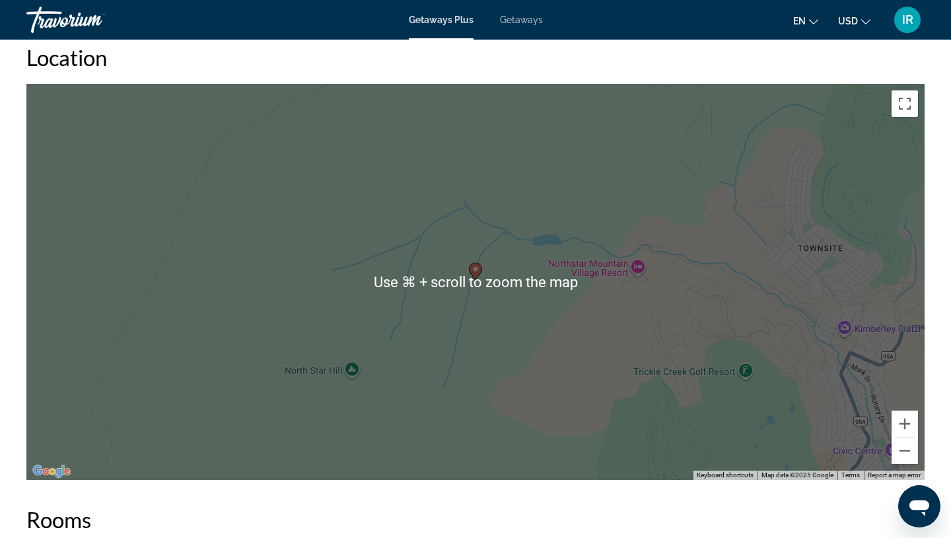
scroll to position [1648, 0]
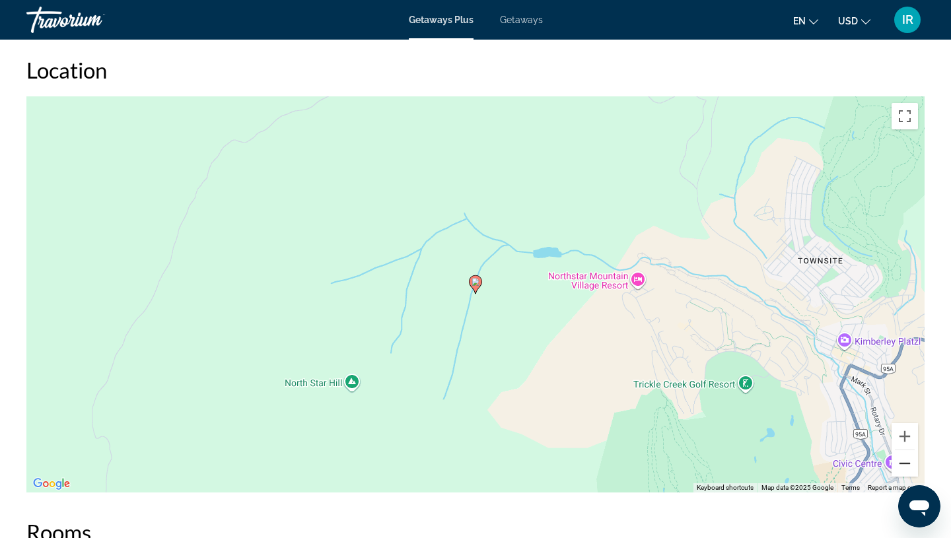
click at [907, 460] on button "Zoom out" at bounding box center [905, 464] width 26 height 26
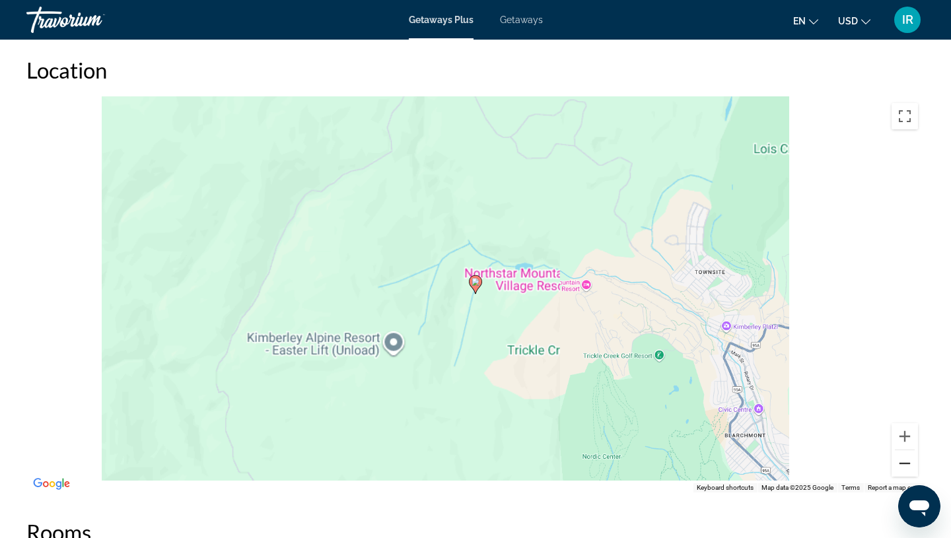
click at [907, 460] on button "Zoom out" at bounding box center [905, 464] width 26 height 26
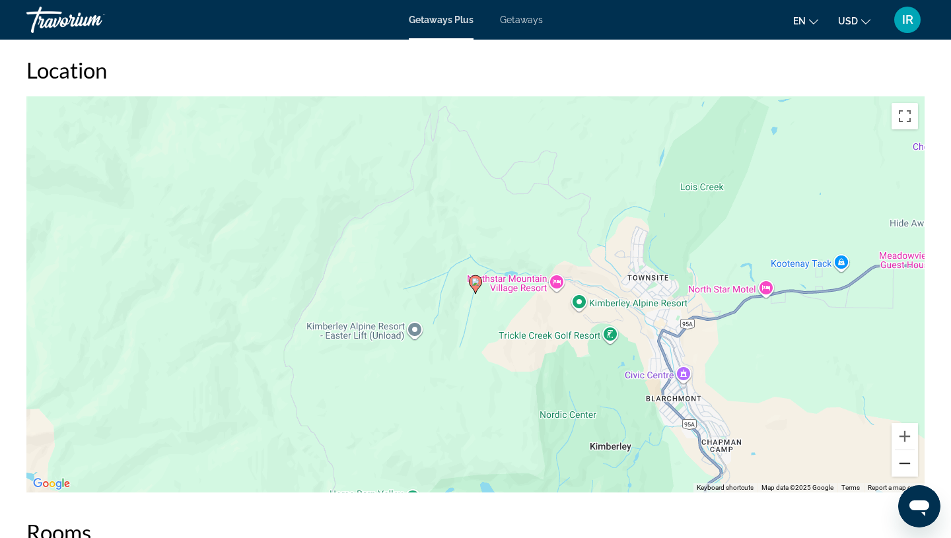
click at [907, 460] on button "Zoom out" at bounding box center [905, 464] width 26 height 26
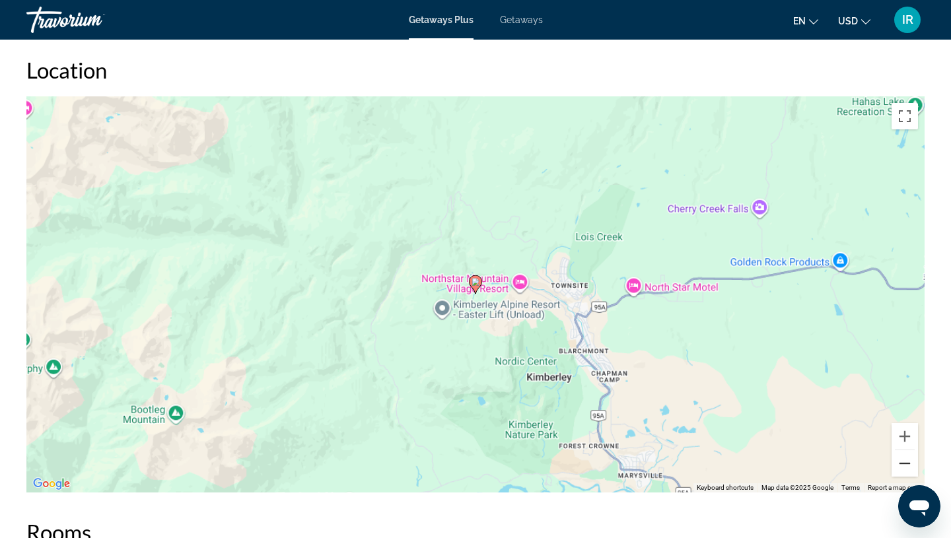
click at [907, 460] on button "Zoom out" at bounding box center [905, 464] width 26 height 26
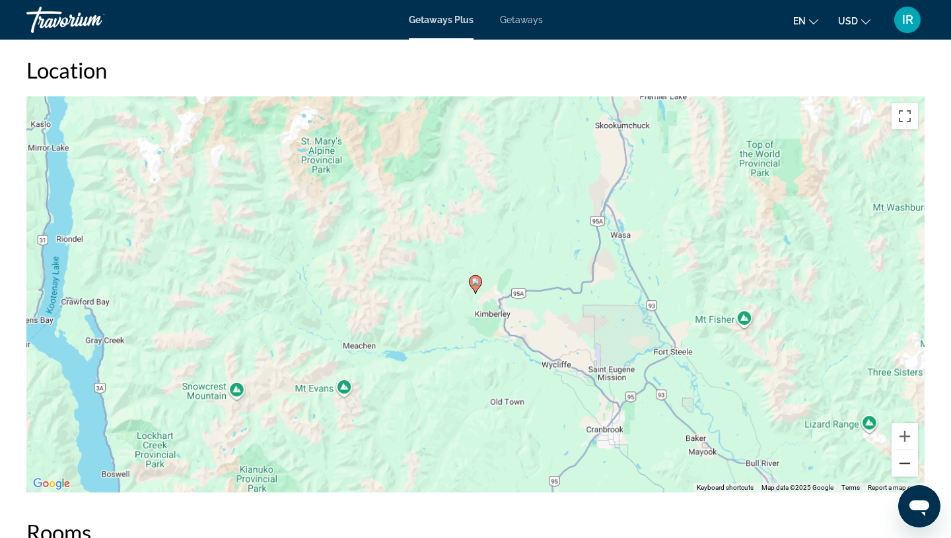
click at [907, 460] on button "Zoom out" at bounding box center [905, 464] width 26 height 26
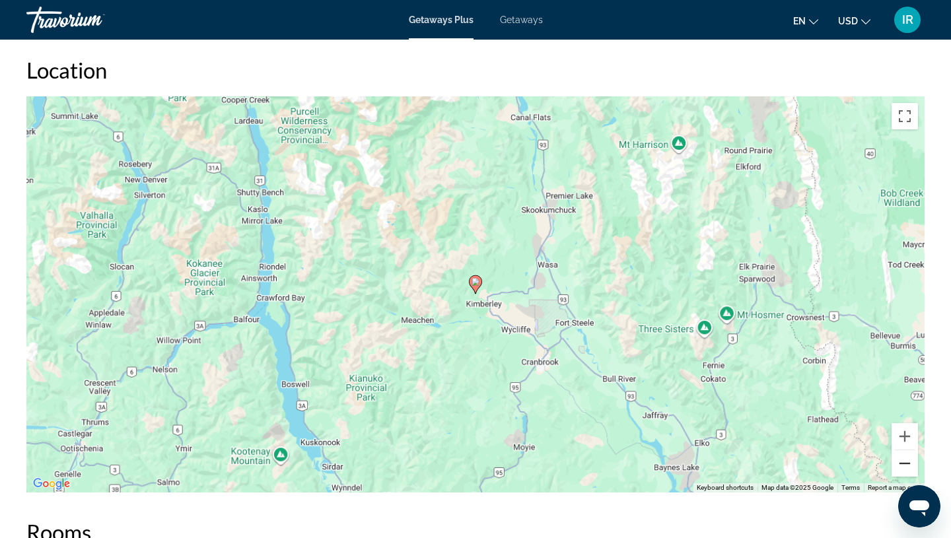
click at [907, 460] on button "Zoom out" at bounding box center [905, 464] width 26 height 26
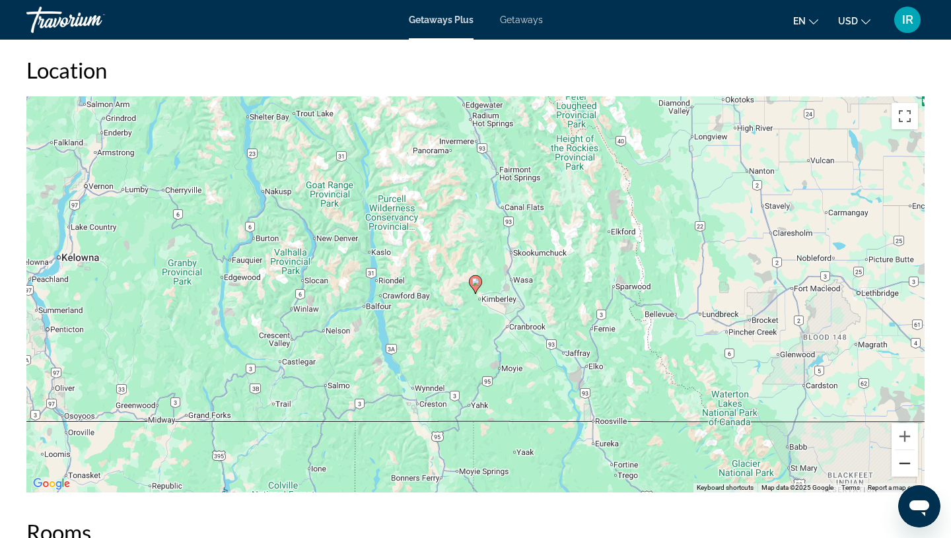
click at [907, 460] on button "Zoom out" at bounding box center [905, 464] width 26 height 26
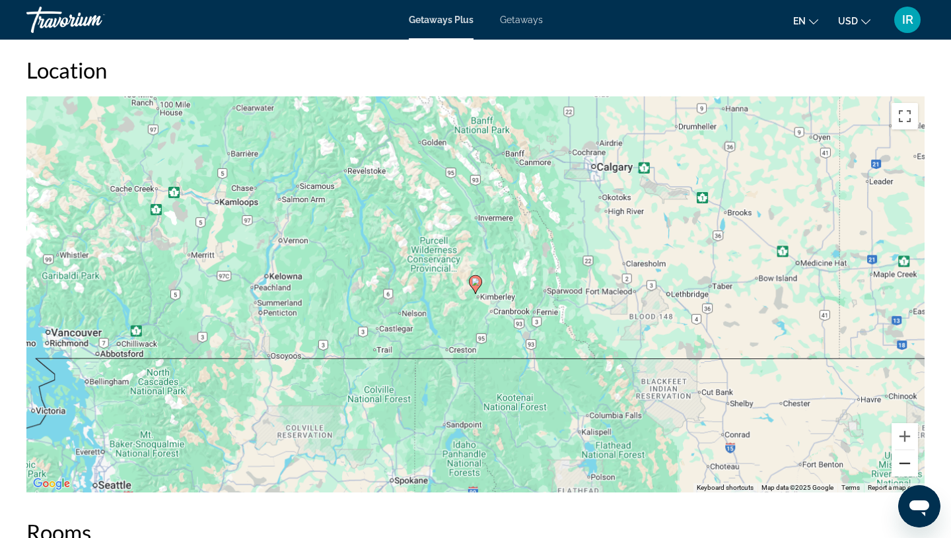
click at [907, 460] on button "Zoom out" at bounding box center [905, 464] width 26 height 26
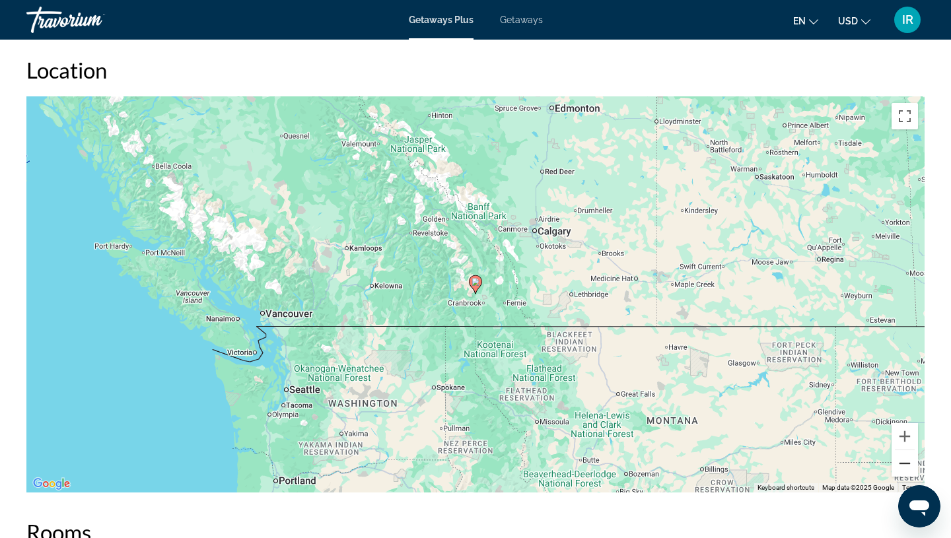
click at [907, 460] on button "Zoom out" at bounding box center [905, 464] width 26 height 26
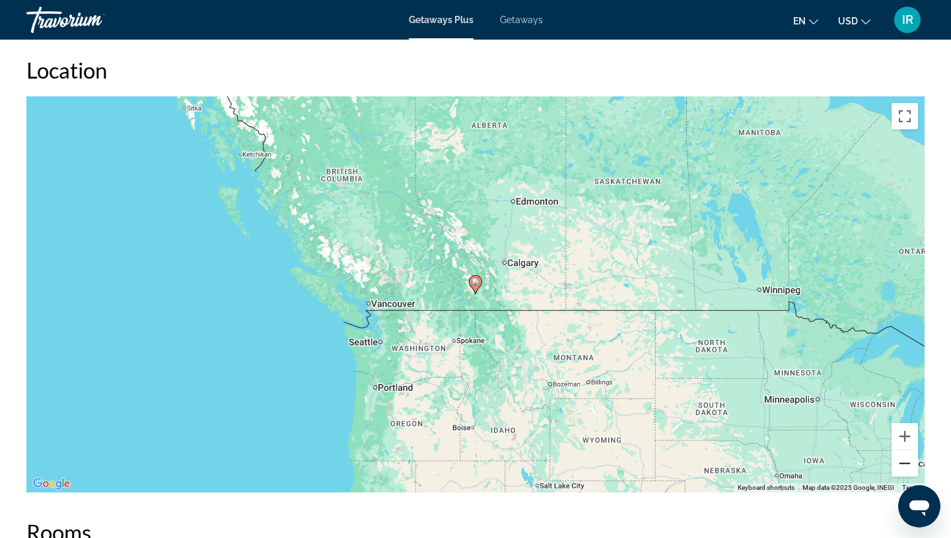
click at [907, 460] on button "Zoom out" at bounding box center [905, 464] width 26 height 26
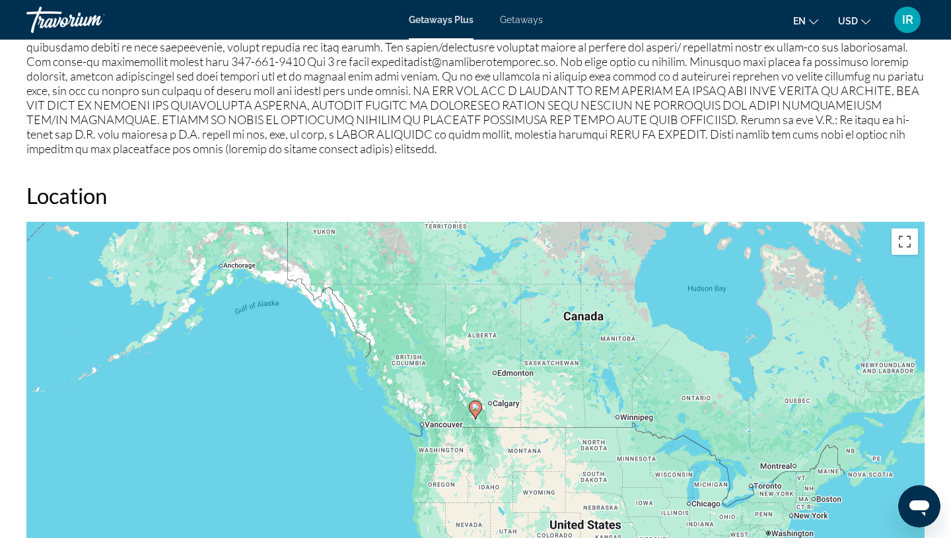
scroll to position [1529, 0]
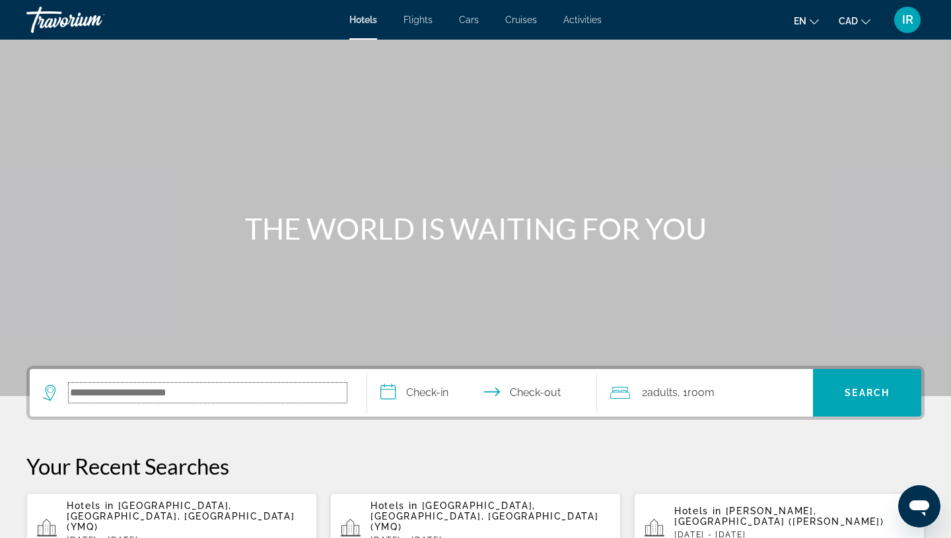
click at [242, 396] on input "Search hotel destination" at bounding box center [208, 393] width 278 height 20
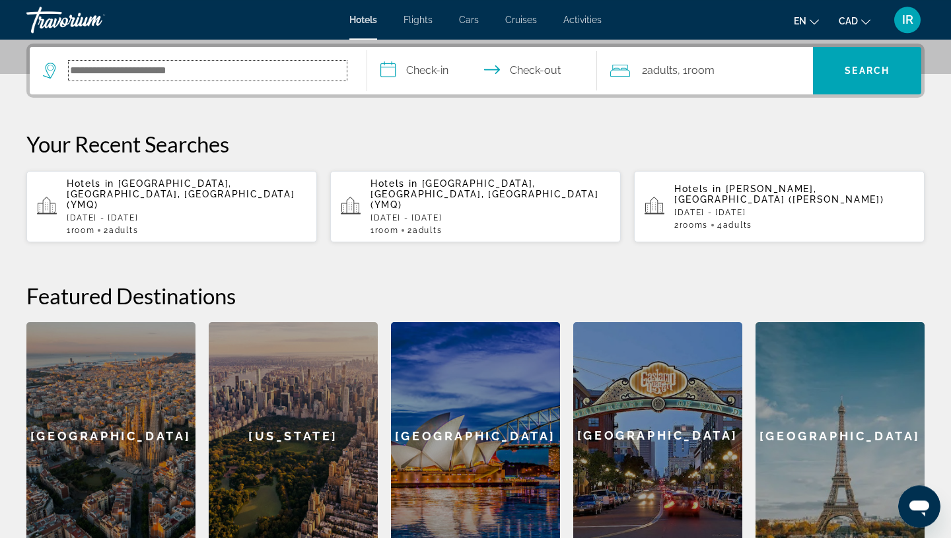
scroll to position [323, 0]
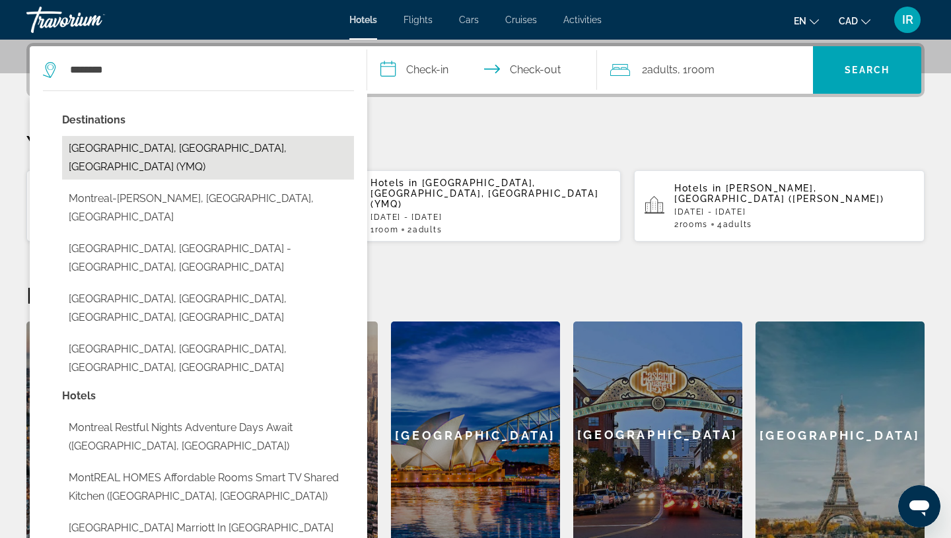
click at [216, 146] on button "Montreal, QC, Canada (YMQ)" at bounding box center [208, 158] width 292 height 44
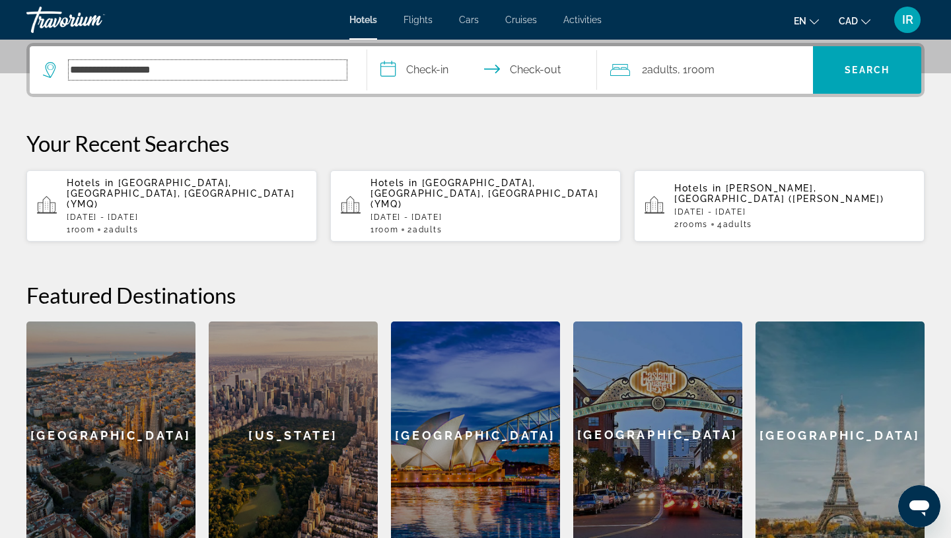
type input "**********"
click at [430, 67] on input "**********" at bounding box center [484, 72] width 235 height 52
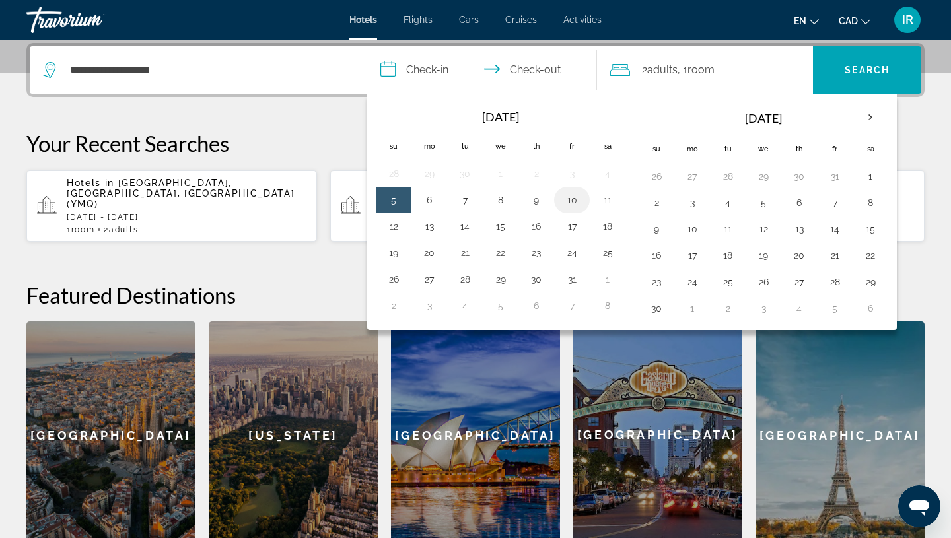
click at [573, 196] on button "10" at bounding box center [572, 200] width 21 height 18
click at [419, 226] on td "13" at bounding box center [430, 226] width 36 height 26
click at [427, 226] on button "13" at bounding box center [429, 226] width 21 height 18
type input "**********"
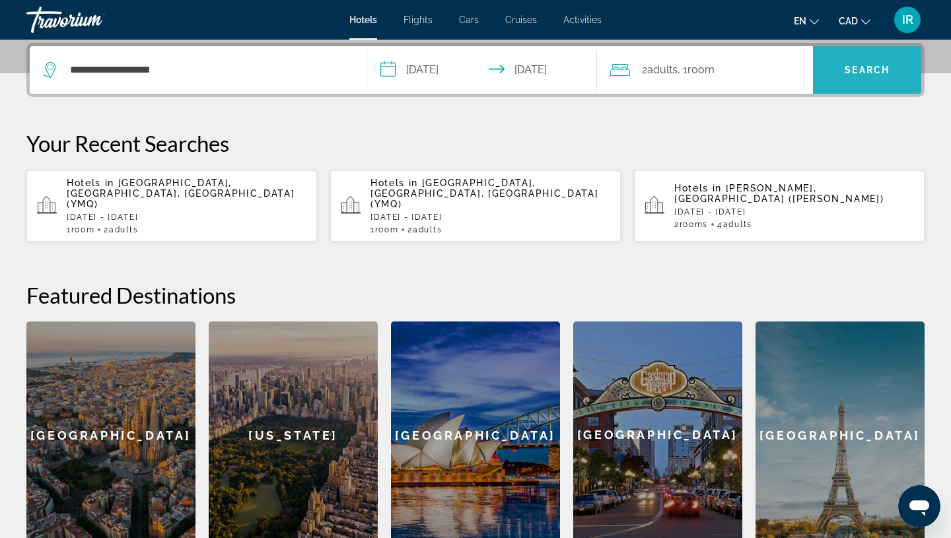
click at [863, 77] on span "Search" at bounding box center [867, 70] width 108 height 32
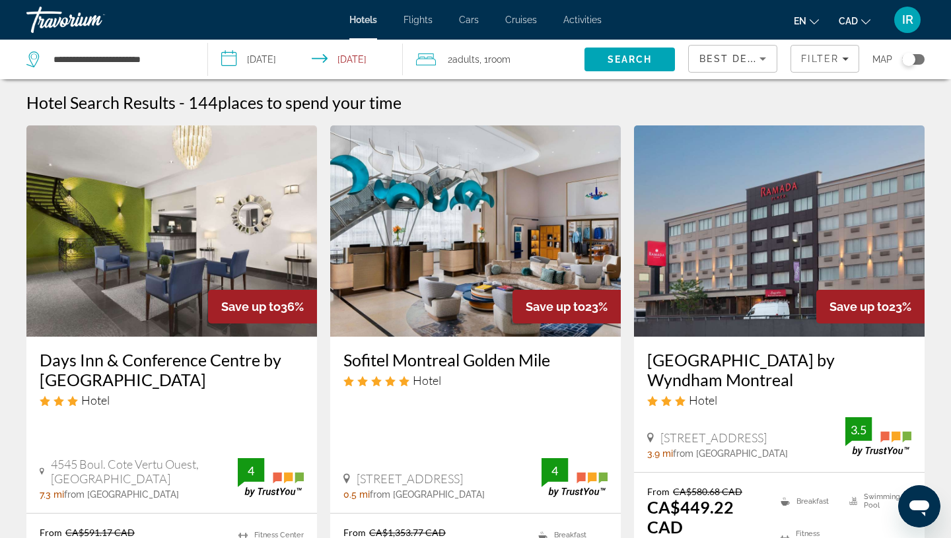
scroll to position [1, 0]
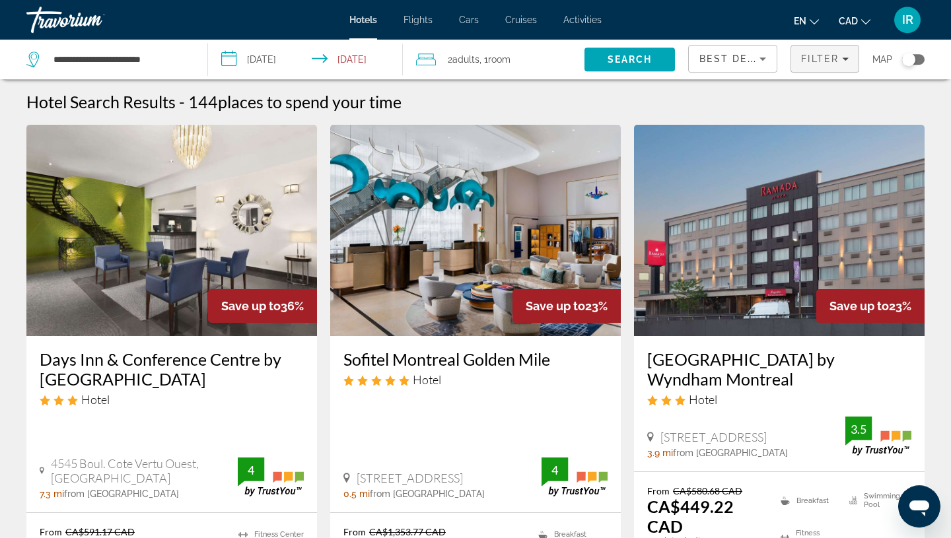
click at [833, 59] on span "Filter" at bounding box center [820, 59] width 38 height 11
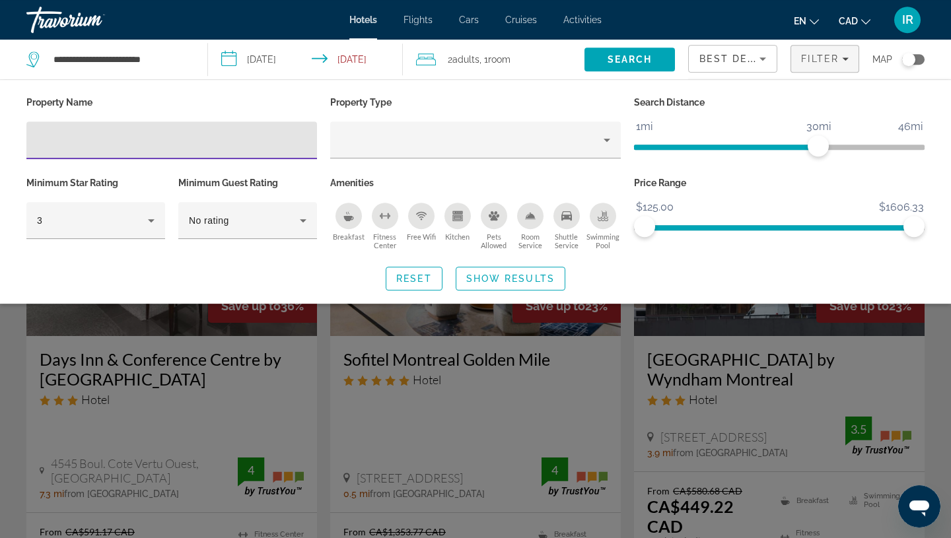
scroll to position [3, 0]
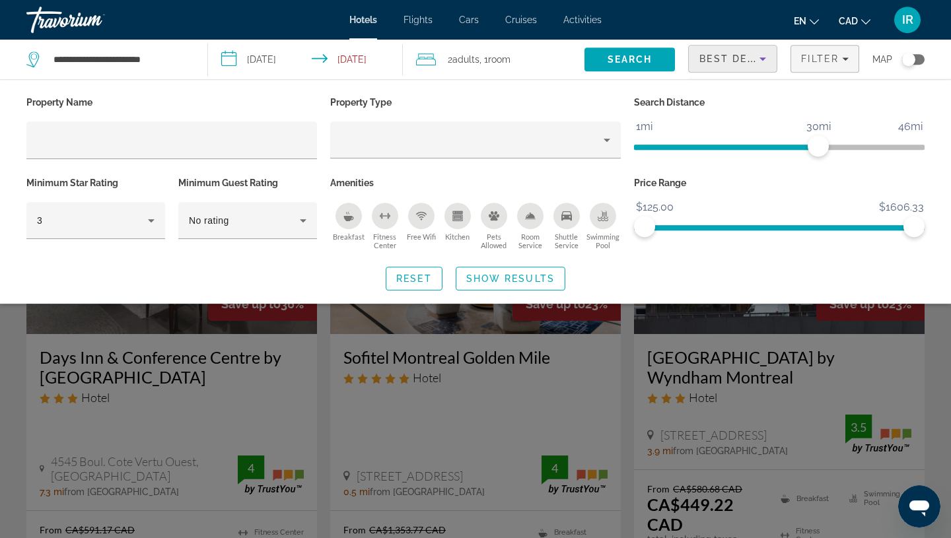
click at [764, 62] on icon "Sort by" at bounding box center [763, 59] width 16 height 16
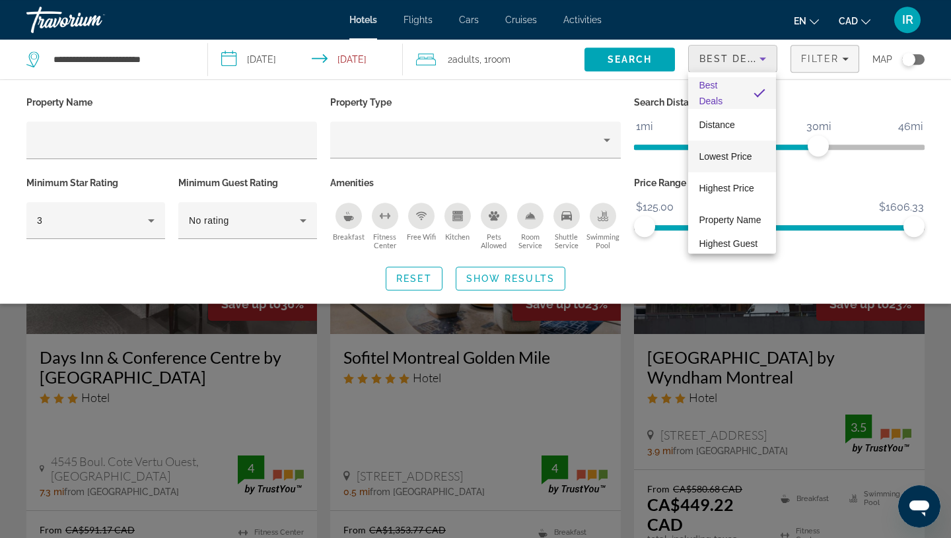
click at [737, 160] on span "Lowest Price" at bounding box center [725, 156] width 53 height 11
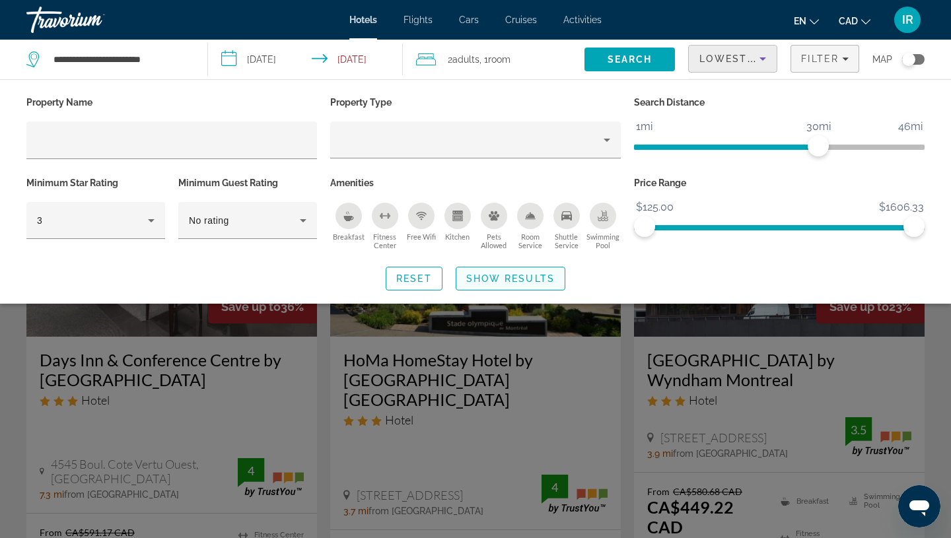
click at [489, 280] on span "Show Results" at bounding box center [510, 279] width 89 height 11
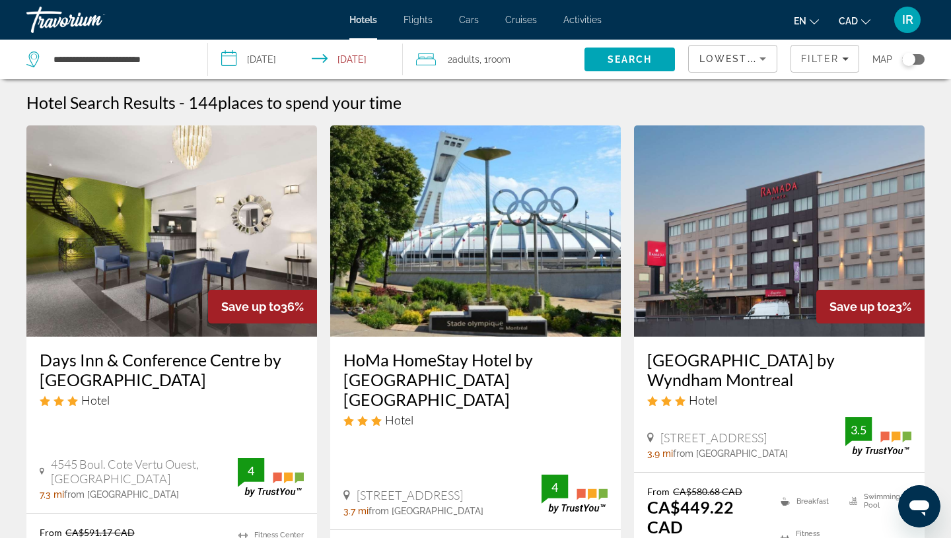
click at [909, 61] on div "Toggle map" at bounding box center [908, 59] width 13 height 13
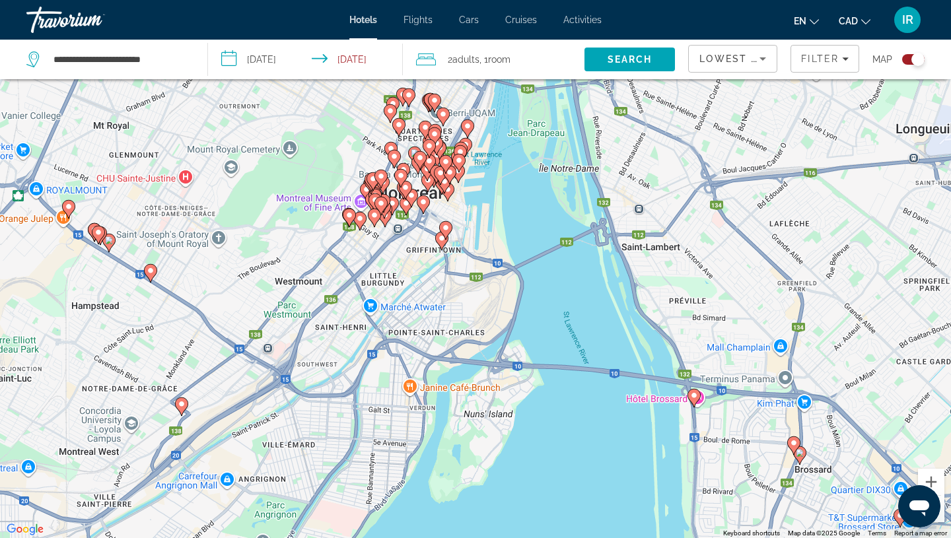
drag, startPoint x: 414, startPoint y: 207, endPoint x: 412, endPoint y: 278, distance: 71.4
click at [412, 278] on div "To activate drag with keyboard, press Alt + Enter. Once in keyboard drag state,…" at bounding box center [475, 269] width 951 height 538
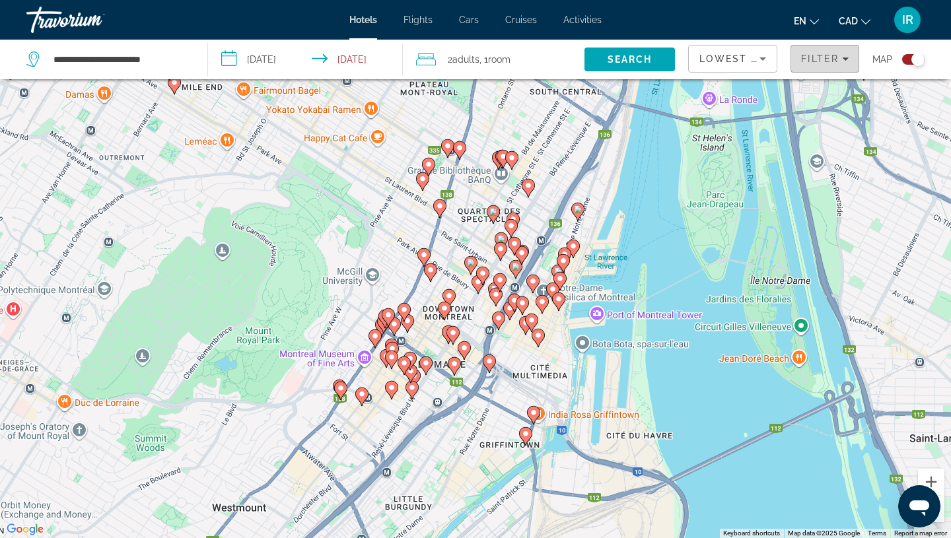
click at [824, 67] on span "Filters" at bounding box center [824, 59] width 67 height 32
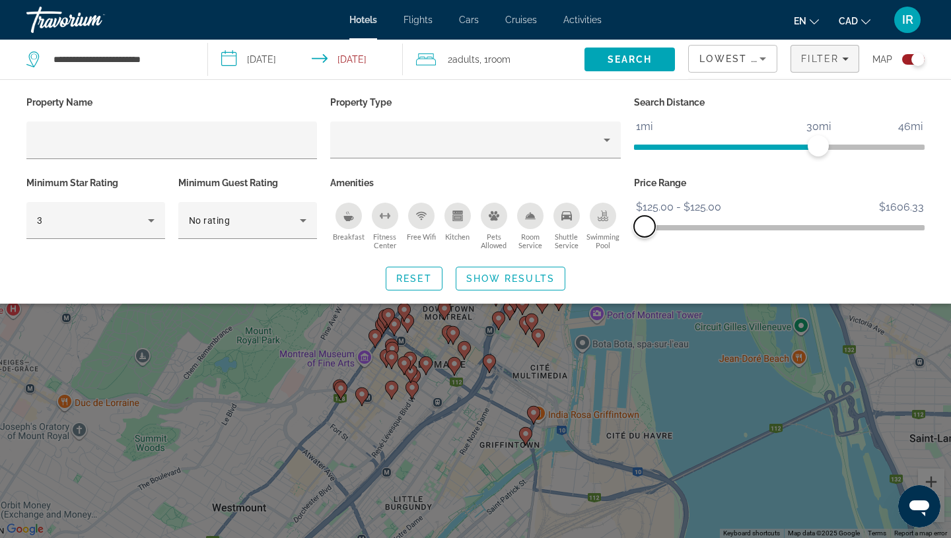
drag, startPoint x: 911, startPoint y: 221, endPoint x: 560, endPoint y: 230, distance: 351.6
click at [567, 229] on div "Property Name Property Type Search Distance 1mi 46mi 30mi Minimum Star Rating 3…" at bounding box center [476, 173] width 912 height 161
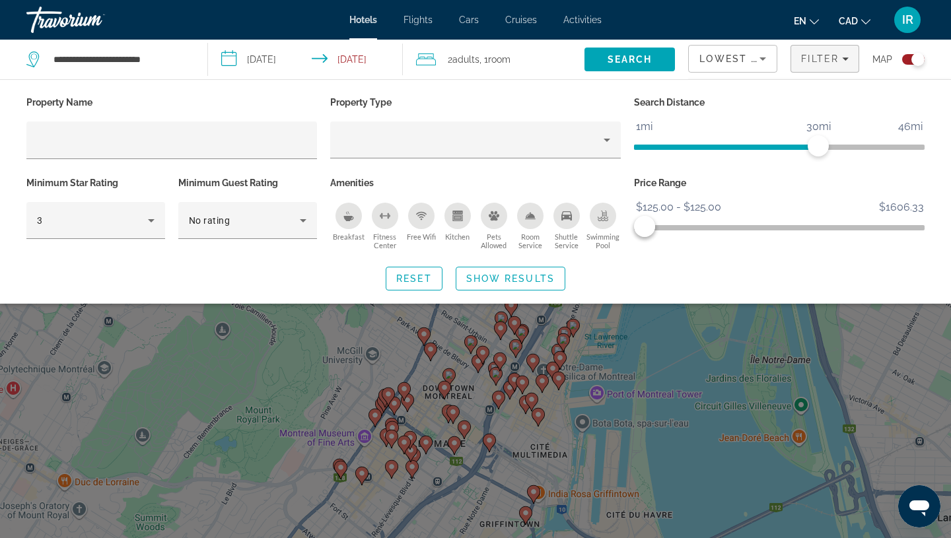
click at [524, 276] on span "Show Results" at bounding box center [510, 279] width 89 height 11
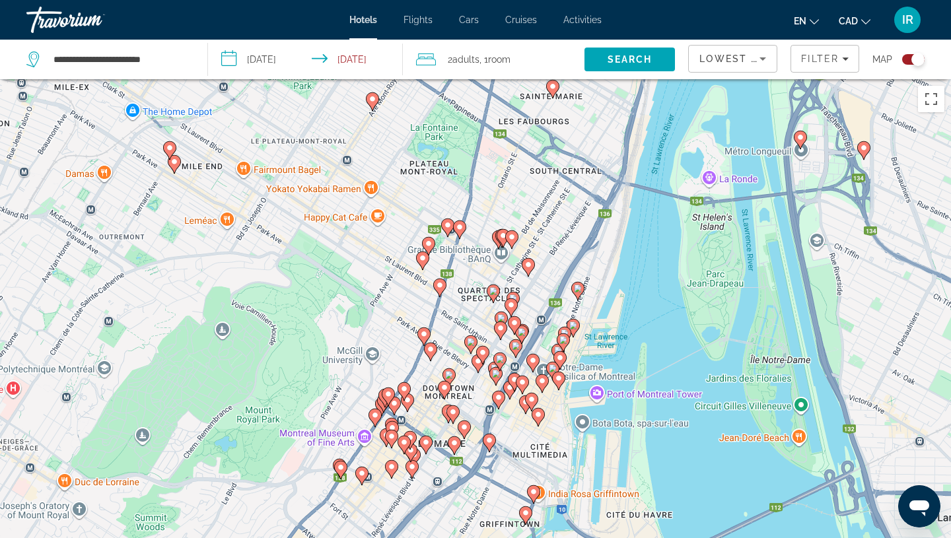
scroll to position [1, 0]
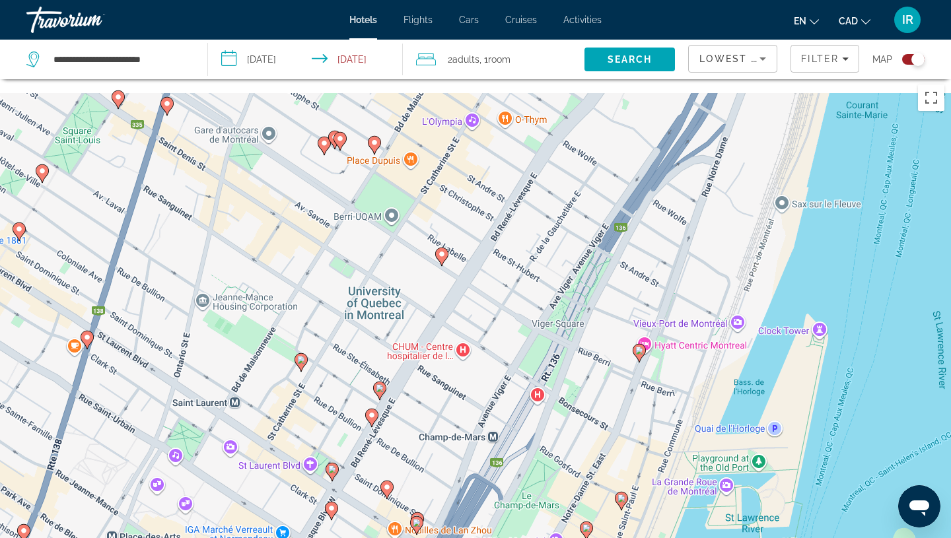
drag, startPoint x: 444, startPoint y: 216, endPoint x: 517, endPoint y: 414, distance: 211.1
click at [519, 418] on div "To activate drag with keyboard, press Alt + Enter. Once in keyboard drag state,…" at bounding box center [475, 347] width 951 height 538
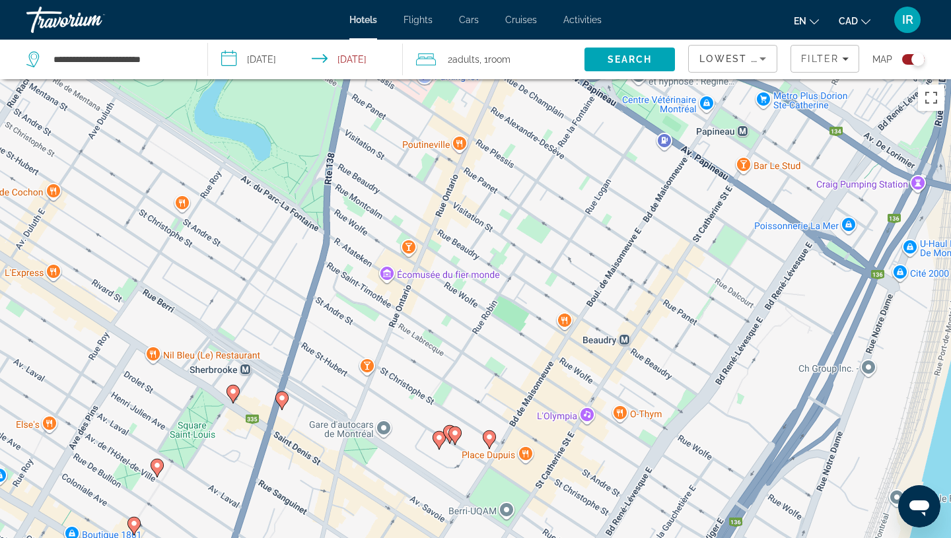
drag, startPoint x: 444, startPoint y: 178, endPoint x: 491, endPoint y: 407, distance: 234.0
click at [557, 471] on div "To activate drag with keyboard, press Alt + Enter. Once in keyboard drag state,…" at bounding box center [475, 347] width 951 height 538
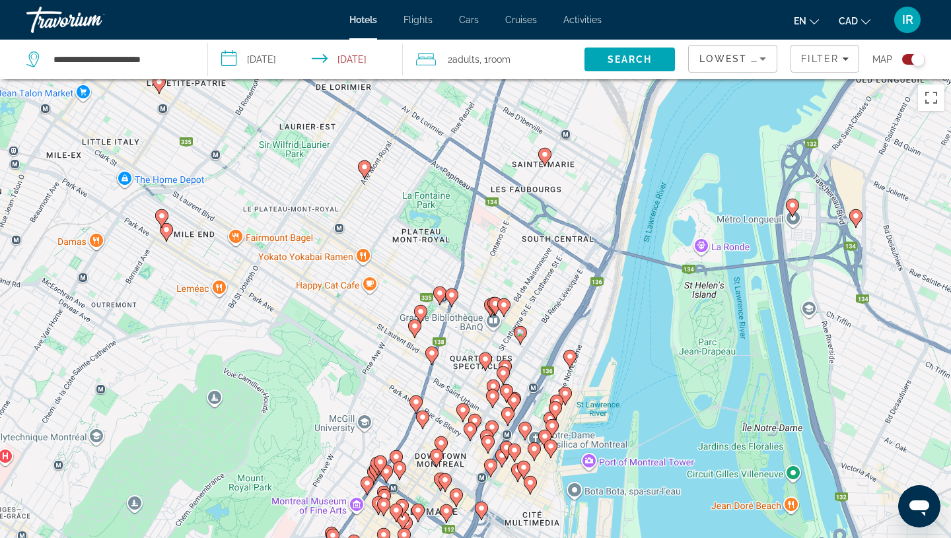
drag, startPoint x: 522, startPoint y: 229, endPoint x: 517, endPoint y: 238, distance: 10.3
click at [516, 239] on div "To activate drag with keyboard, press Alt + Enter. Once in keyboard drag state,…" at bounding box center [475, 347] width 951 height 538
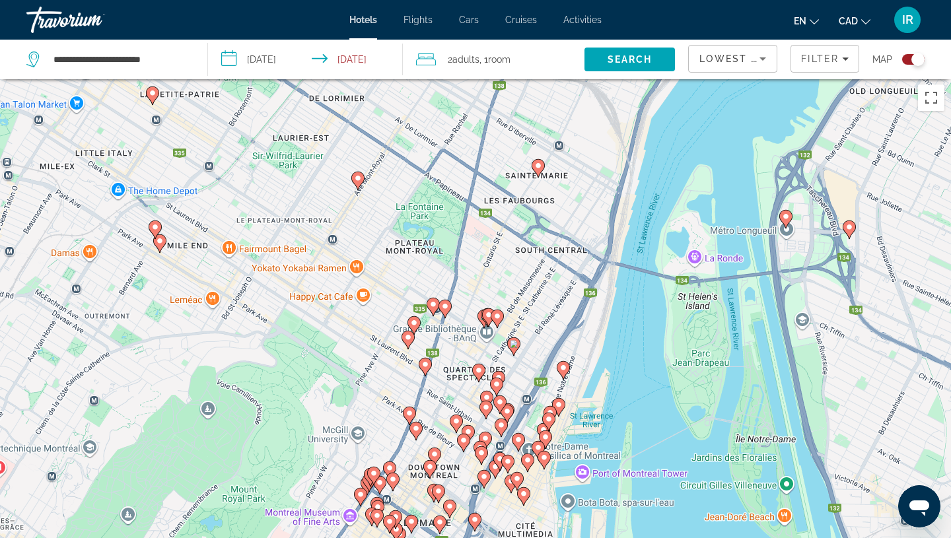
click at [538, 164] on image "Main content" at bounding box center [538, 166] width 8 height 8
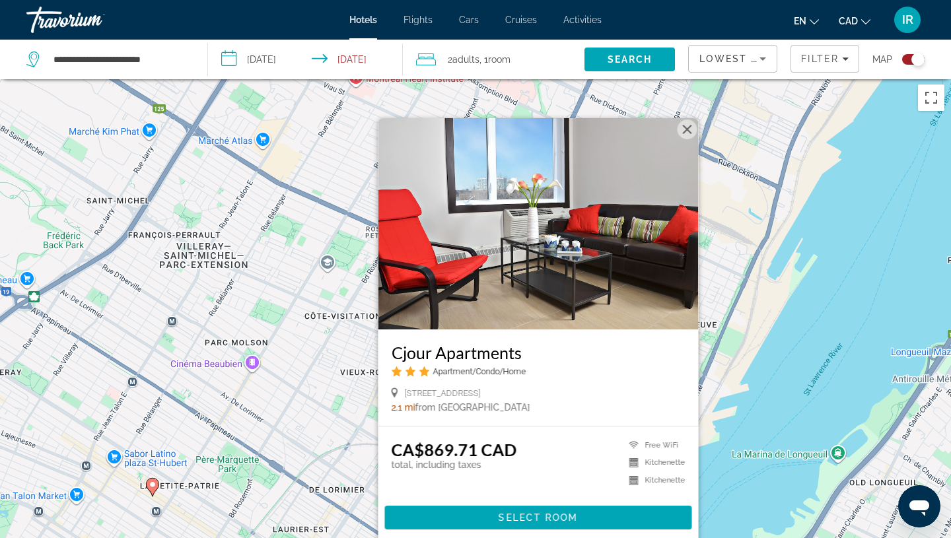
click at [688, 128] on button "Close" at bounding box center [688, 130] width 20 height 20
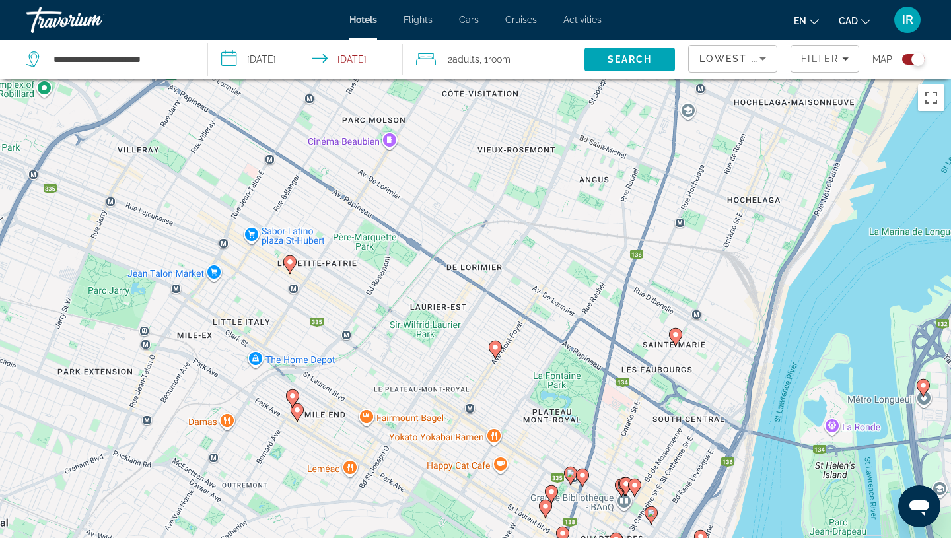
drag, startPoint x: 422, startPoint y: 436, endPoint x: 575, endPoint y: 159, distance: 316.7
click at [574, 159] on div "To activate drag with keyboard, press Alt + Enter. Once in keyboard drag state,…" at bounding box center [475, 347] width 951 height 538
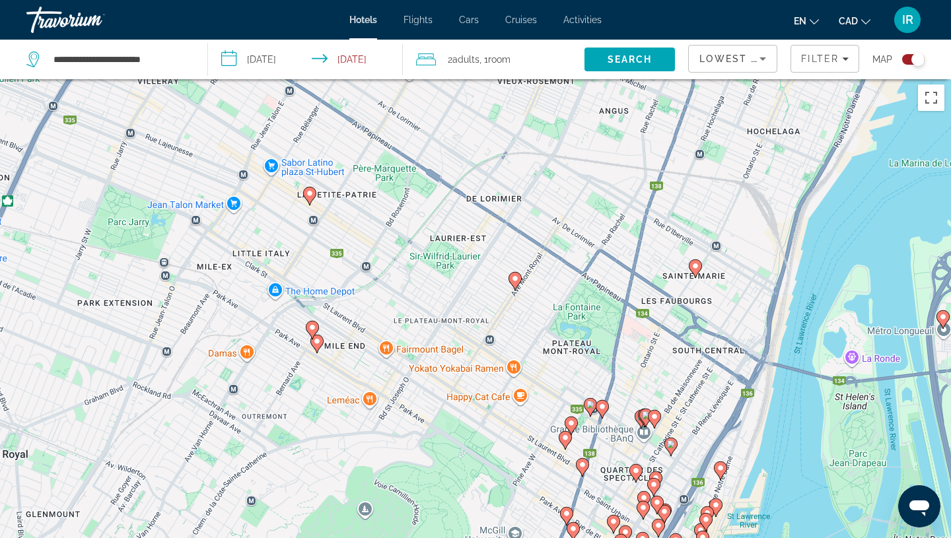
click at [518, 285] on icon "Main content" at bounding box center [515, 281] width 13 height 18
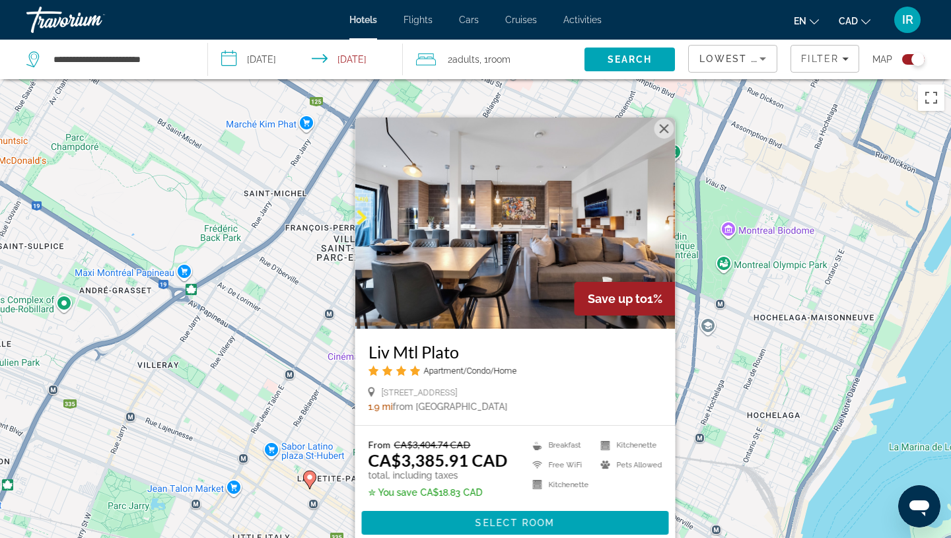
click at [664, 126] on button "Close" at bounding box center [665, 129] width 20 height 20
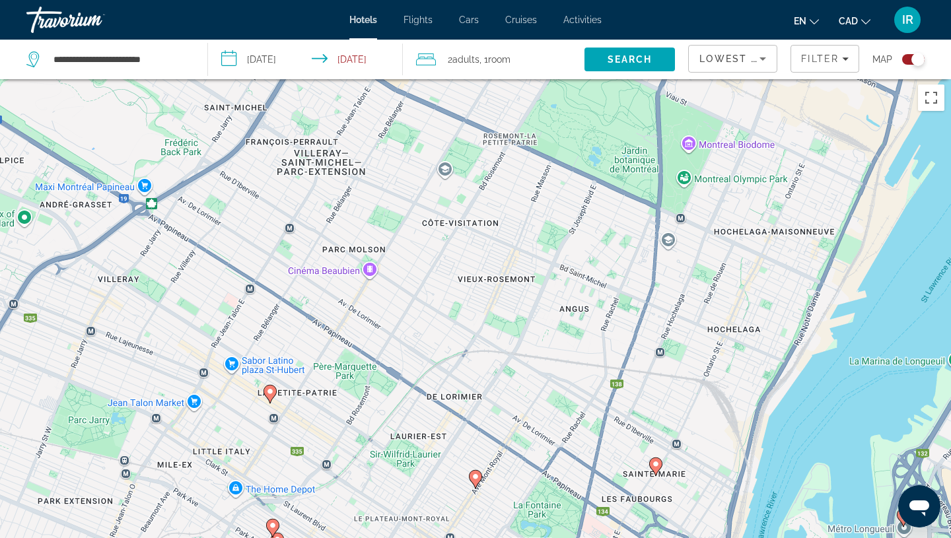
drag, startPoint x: 676, startPoint y: 384, endPoint x: 634, endPoint y: 204, distance: 185.2
click at [635, 293] on div "To activate drag with keyboard, press Alt + Enter. Once in keyboard drag state,…" at bounding box center [475, 347] width 951 height 538
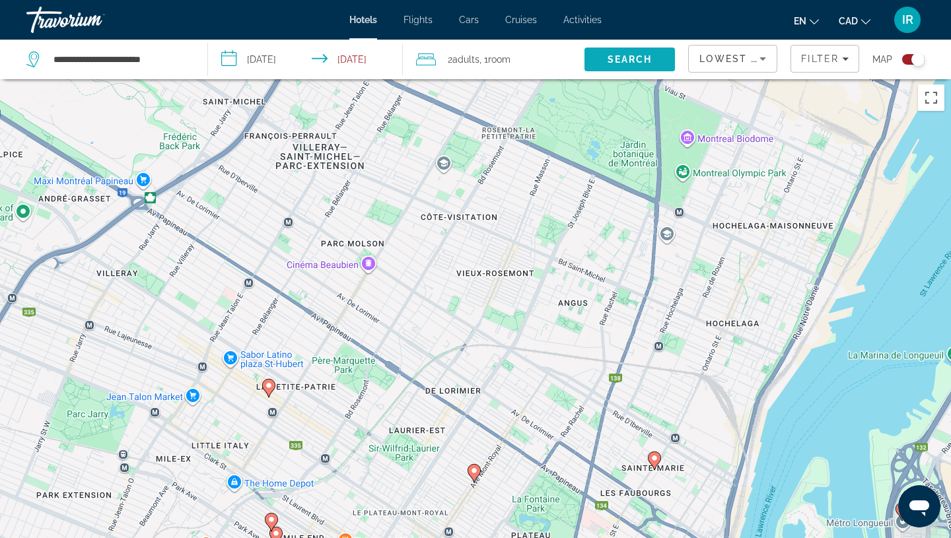
click at [638, 65] on span "Search" at bounding box center [630, 60] width 91 height 32
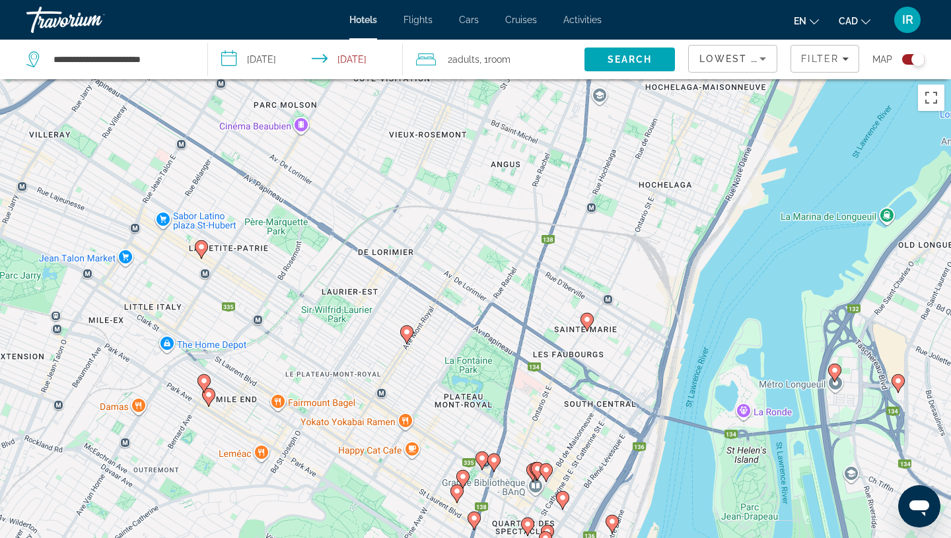
drag, startPoint x: 645, startPoint y: 213, endPoint x: 602, endPoint y: 103, distance: 118.4
click at [601, 94] on div "To activate drag with keyboard, press Alt + Enter. Once in keyboard drag state,…" at bounding box center [475, 347] width 951 height 538
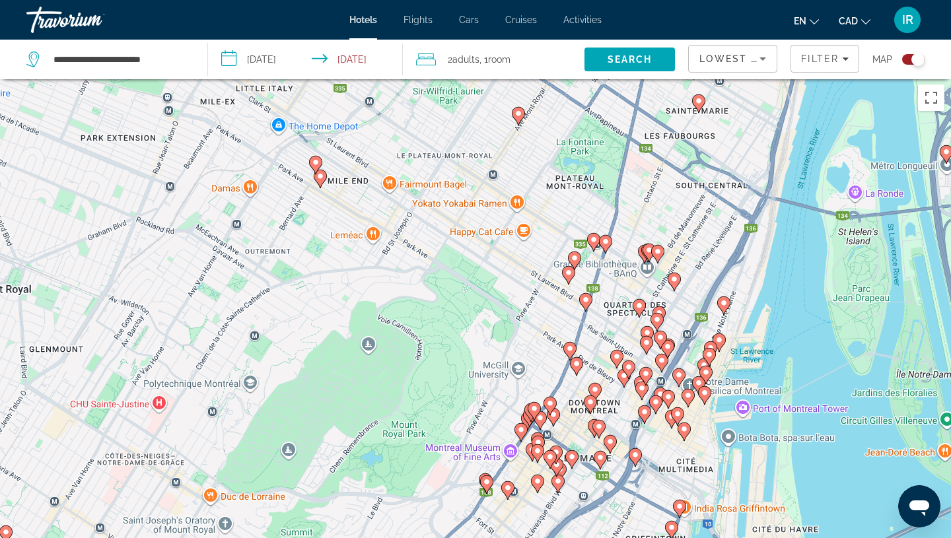
drag, startPoint x: 587, startPoint y: 391, endPoint x: 694, endPoint y: 186, distance: 231.1
click at [694, 186] on div "To activate drag with keyboard, press Alt + Enter. Once in keyboard drag state,…" at bounding box center [475, 347] width 951 height 538
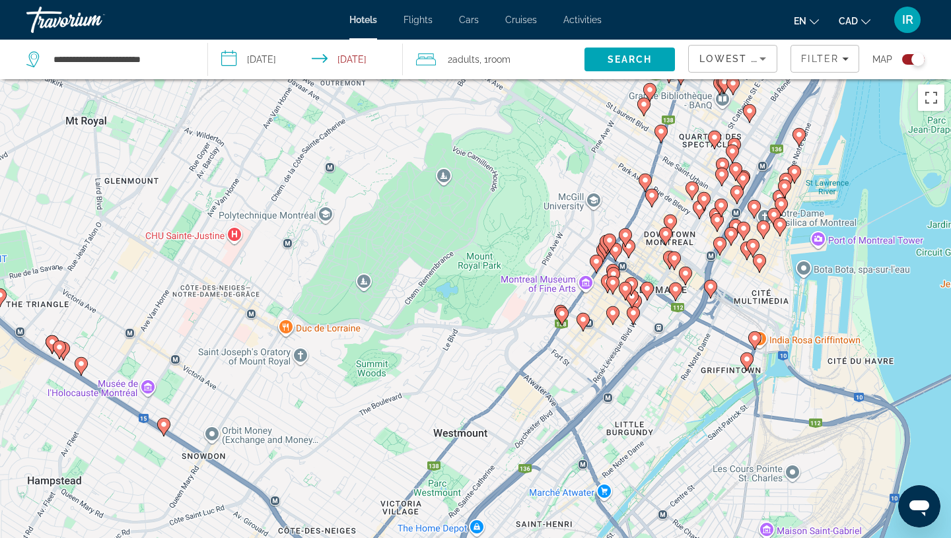
drag, startPoint x: 468, startPoint y: 426, endPoint x: 555, endPoint y: 278, distance: 171.8
click at [542, 263] on div "To activate drag with keyboard, press Alt + Enter. Once in keyboard drag state,…" at bounding box center [475, 347] width 951 height 538
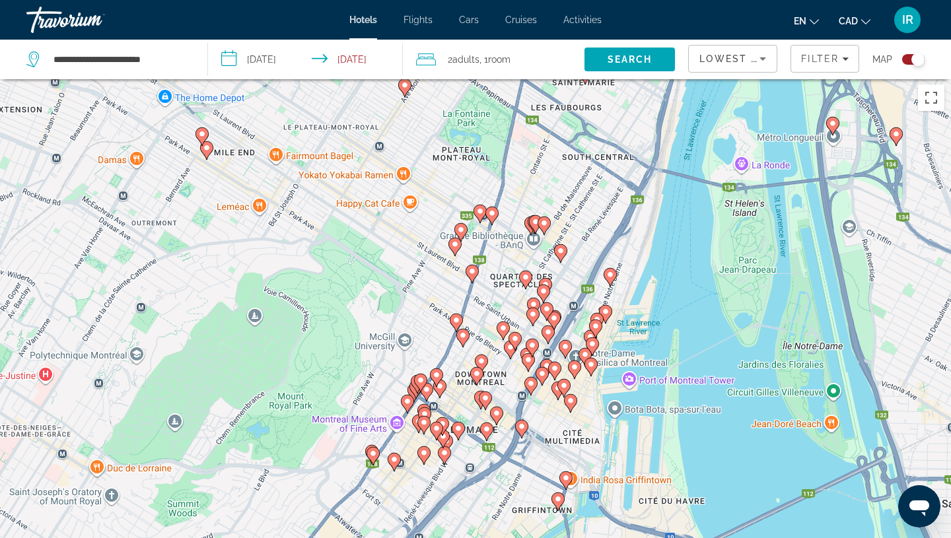
drag, startPoint x: 647, startPoint y: 327, endPoint x: 462, endPoint y: 471, distance: 235.0
click at [462, 472] on div "To activate drag with keyboard, press Alt + Enter. Once in keyboard drag state,…" at bounding box center [475, 347] width 951 height 538
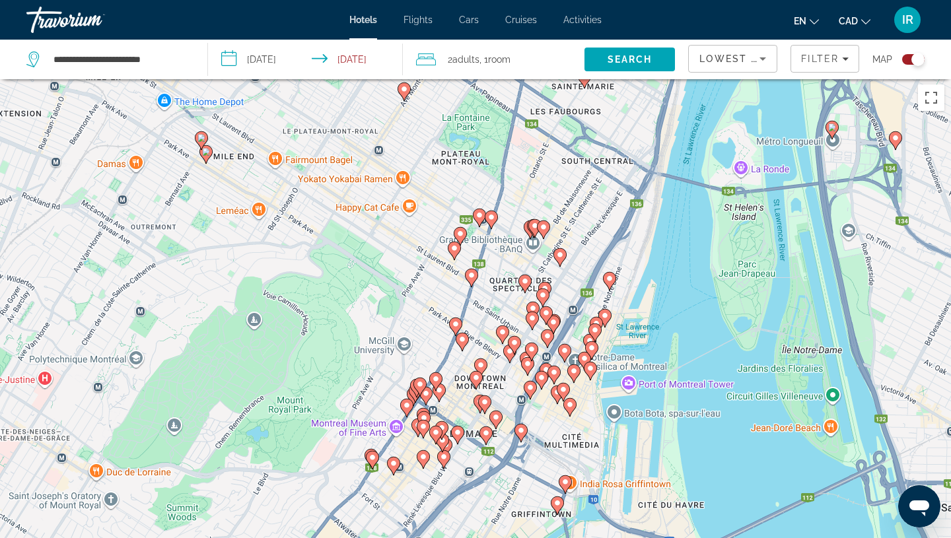
click at [494, 221] on icon "Main content" at bounding box center [492, 219] width 12 height 17
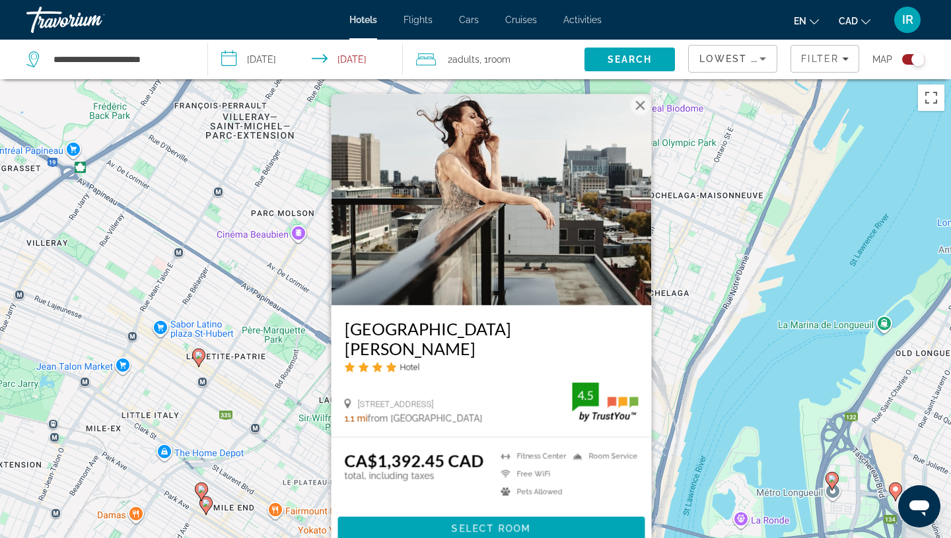
click at [640, 115] on button "Close" at bounding box center [641, 105] width 20 height 20
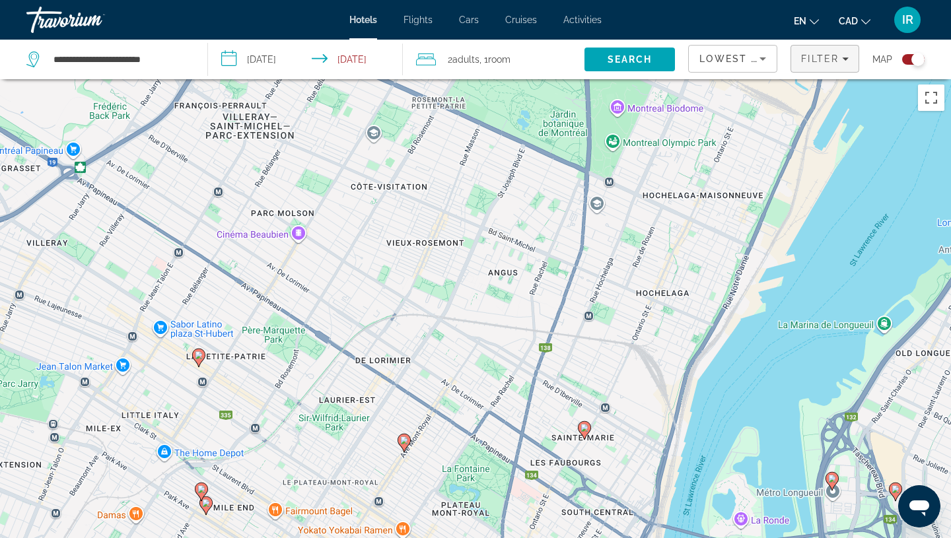
click at [817, 66] on span "Filters" at bounding box center [824, 59] width 67 height 32
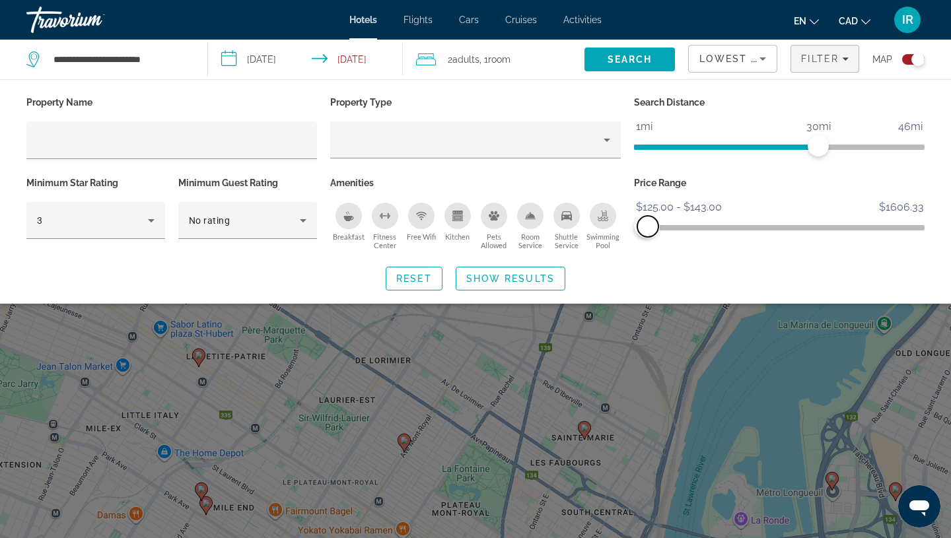
click at [648, 222] on span "ngx-slider-max" at bounding box center [648, 226] width 21 height 21
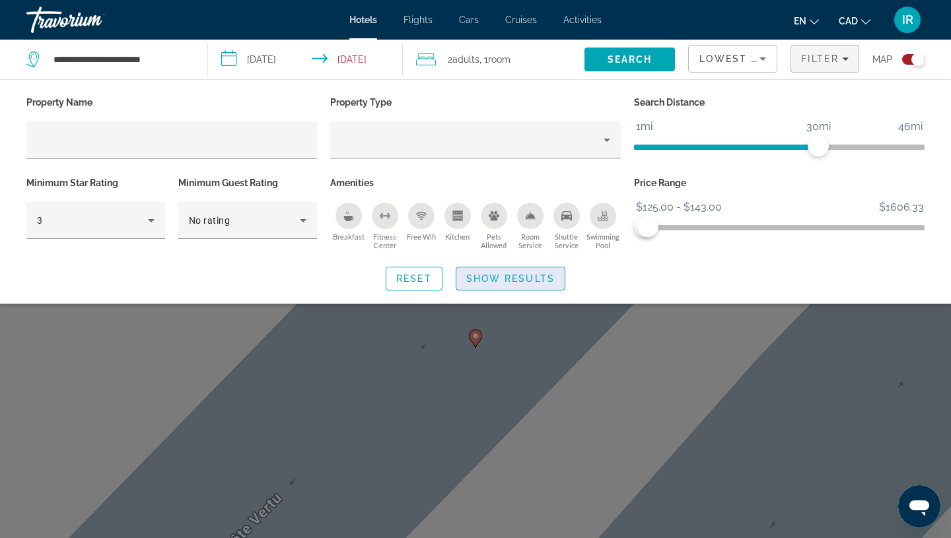
click at [550, 277] on span "Show Results" at bounding box center [510, 279] width 89 height 11
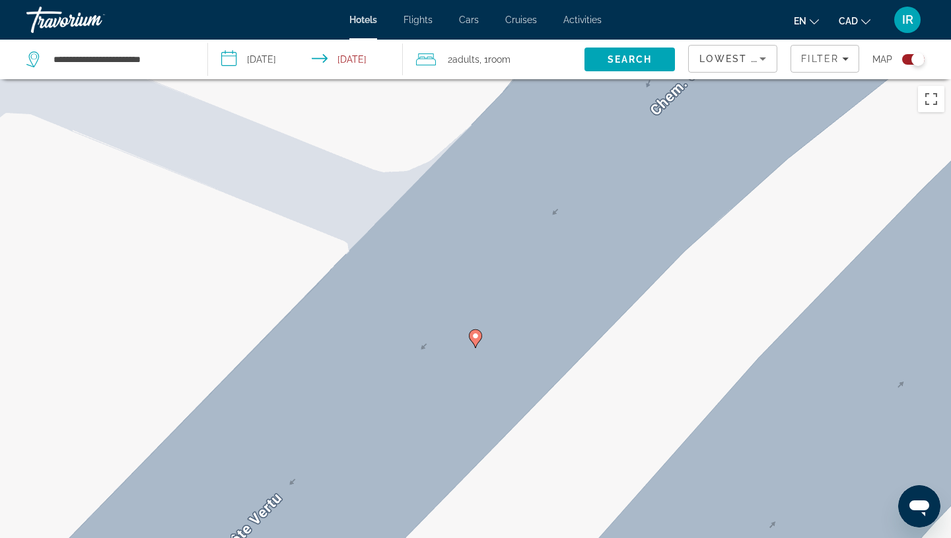
click at [478, 336] on image "Main content" at bounding box center [476, 336] width 8 height 8
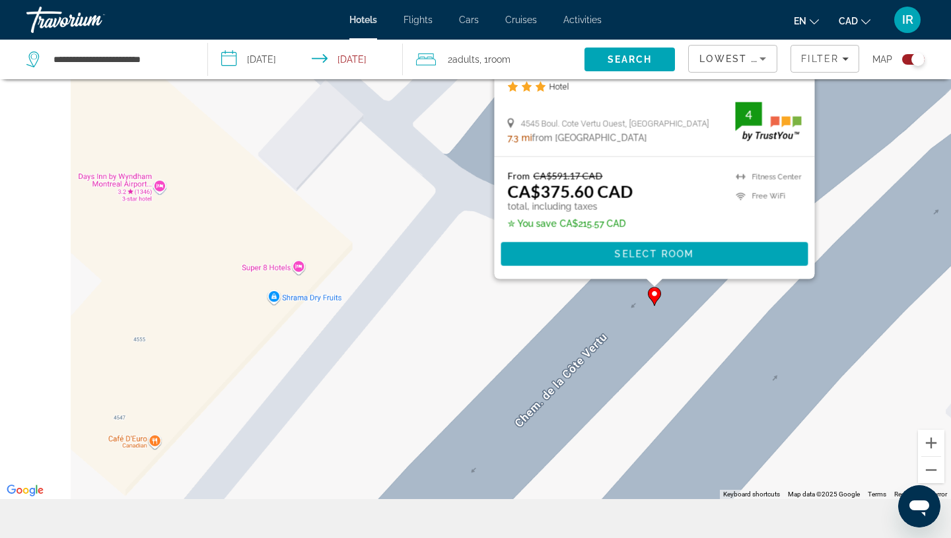
scroll to position [144, 0]
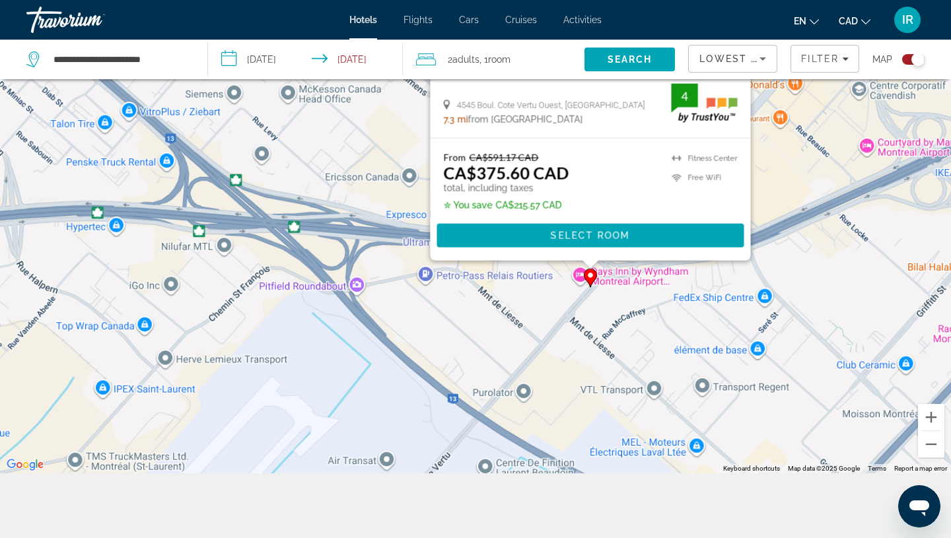
drag, startPoint x: 801, startPoint y: 309, endPoint x: 556, endPoint y: 307, distance: 245.8
click at [556, 307] on div "To activate drag with keyboard, press Alt + Enter. Once in keyboard drag state,…" at bounding box center [475, 204] width 951 height 538
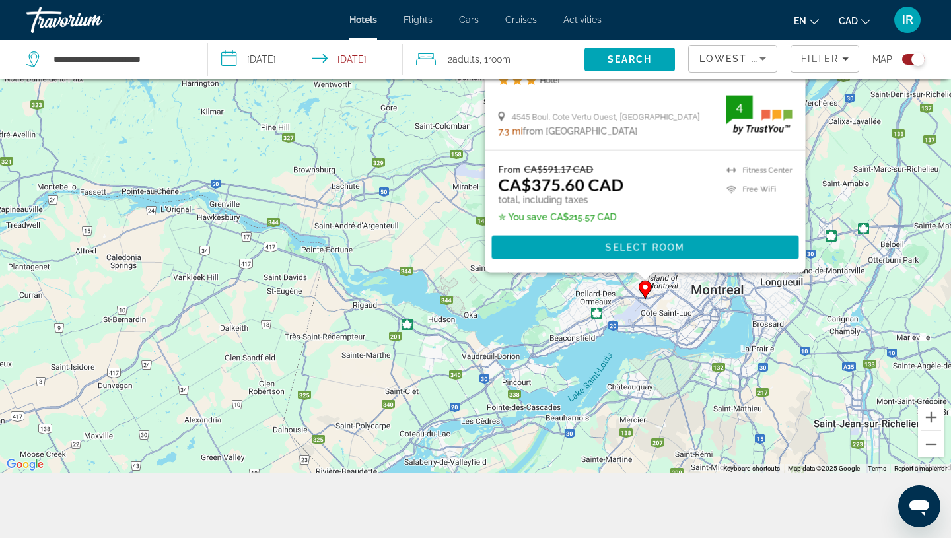
drag, startPoint x: 816, startPoint y: 316, endPoint x: 678, endPoint y: 314, distance: 138.1
click at [678, 314] on div "To activate drag with keyboard, press Alt + Enter. Once in keyboard drag state,…" at bounding box center [475, 204] width 951 height 538
click at [811, 59] on span "Filter" at bounding box center [820, 59] width 38 height 11
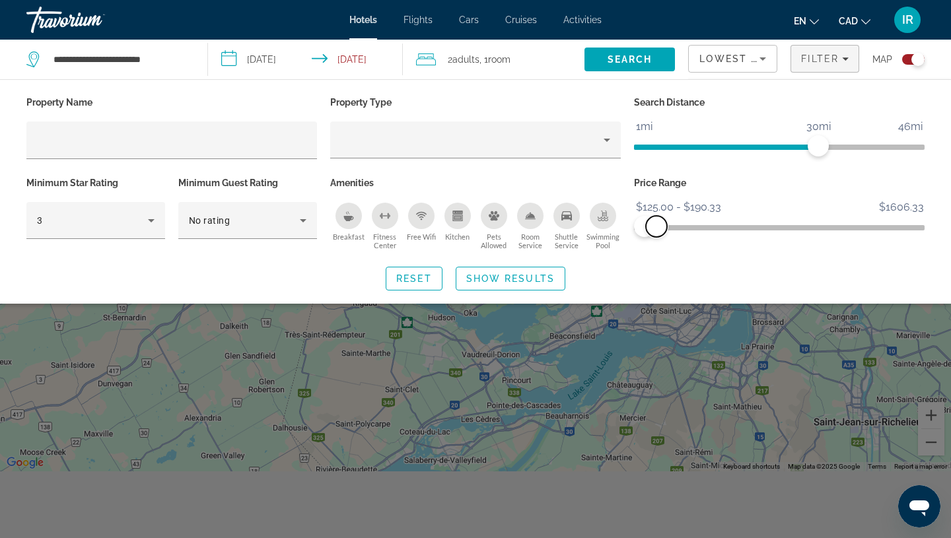
scroll to position [145, 0]
click at [655, 223] on span "ngx-slider-max" at bounding box center [654, 226] width 21 height 21
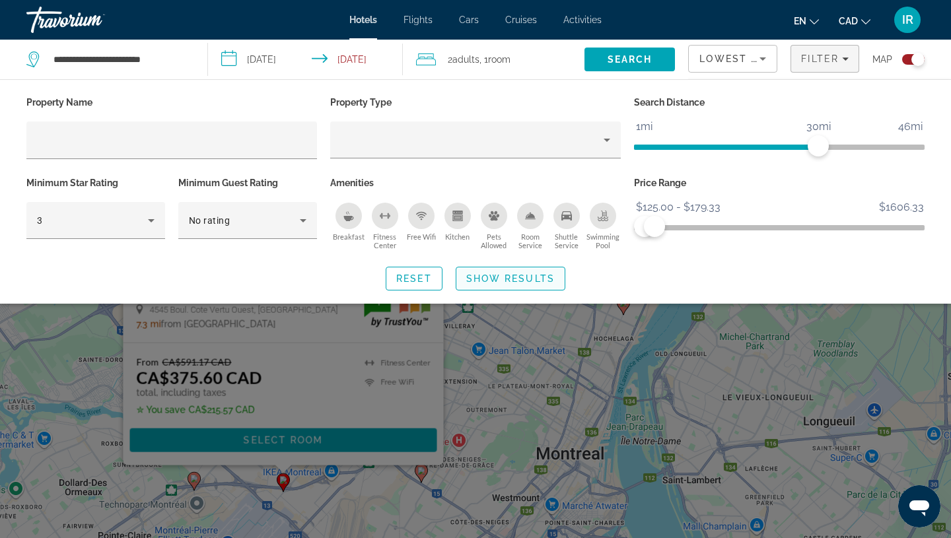
click at [534, 275] on span "Show Results" at bounding box center [510, 279] width 89 height 11
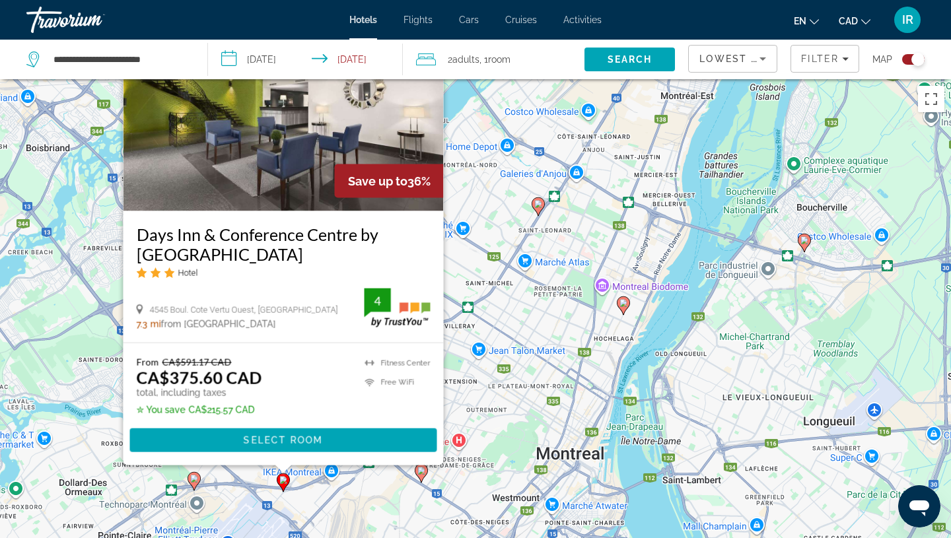
click at [543, 419] on div "To activate drag with keyboard, press Alt + Enter. Once in keyboard drag state,…" at bounding box center [475, 348] width 951 height 538
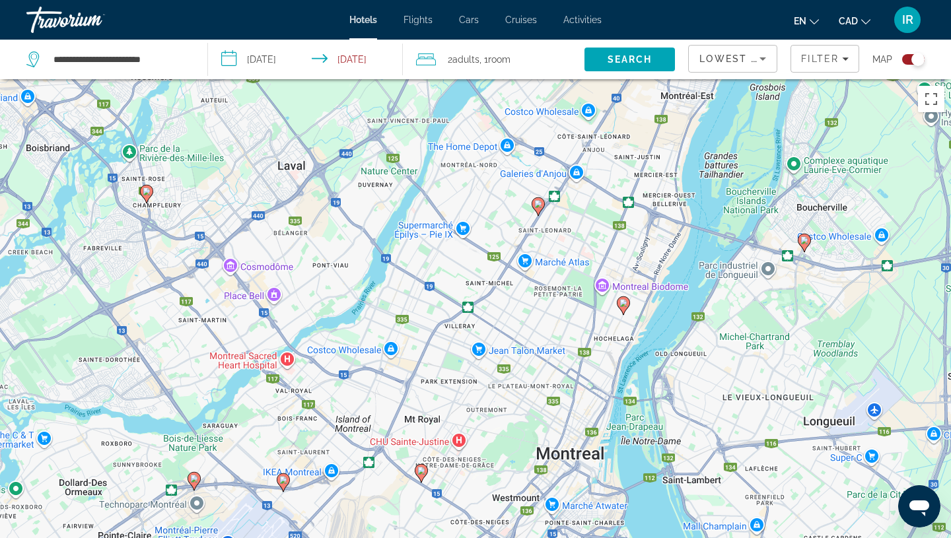
click at [540, 207] on image "Main content" at bounding box center [538, 204] width 8 height 8
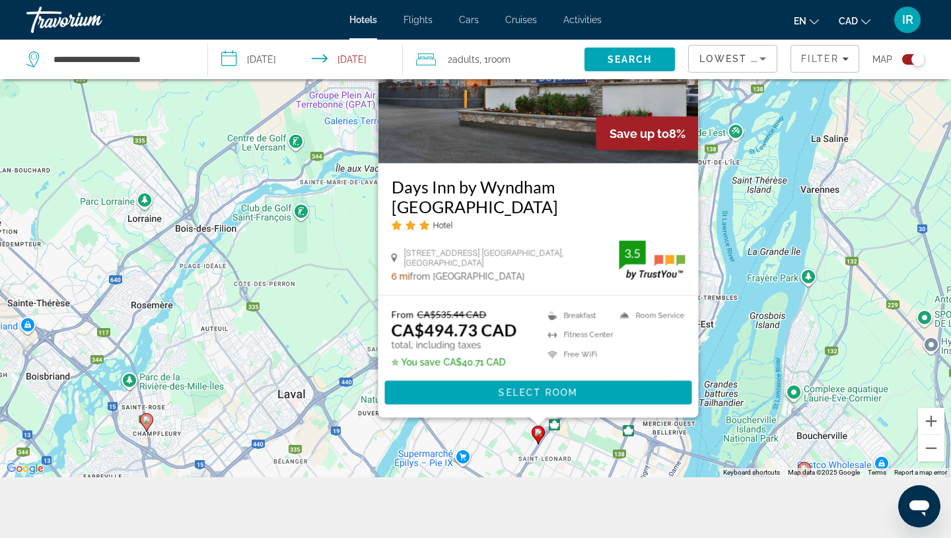
scroll to position [159, 0]
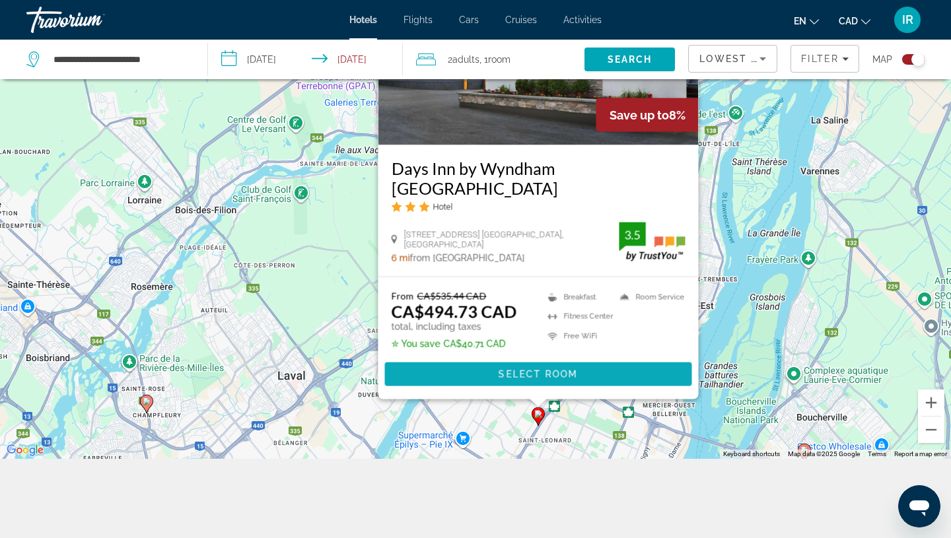
click at [607, 378] on span "Main content" at bounding box center [538, 375] width 307 height 32
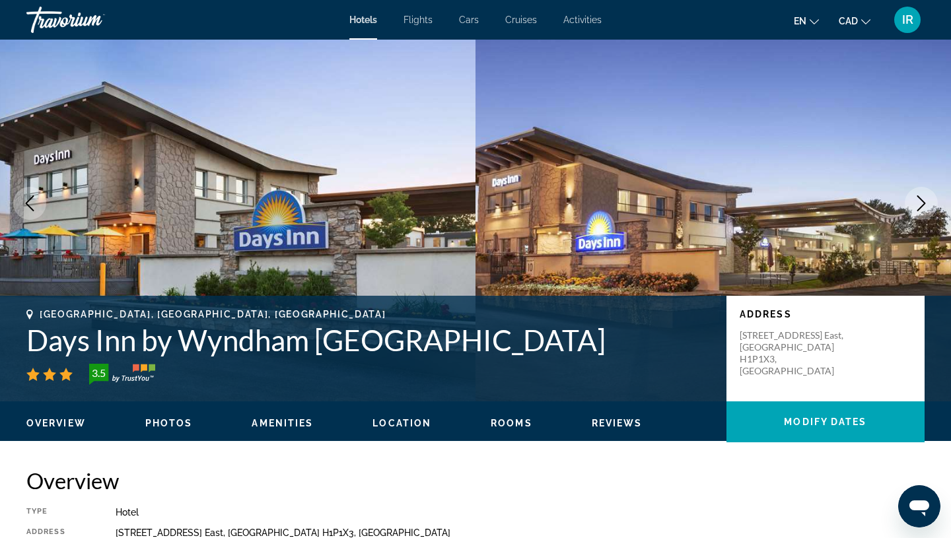
scroll to position [44, 0]
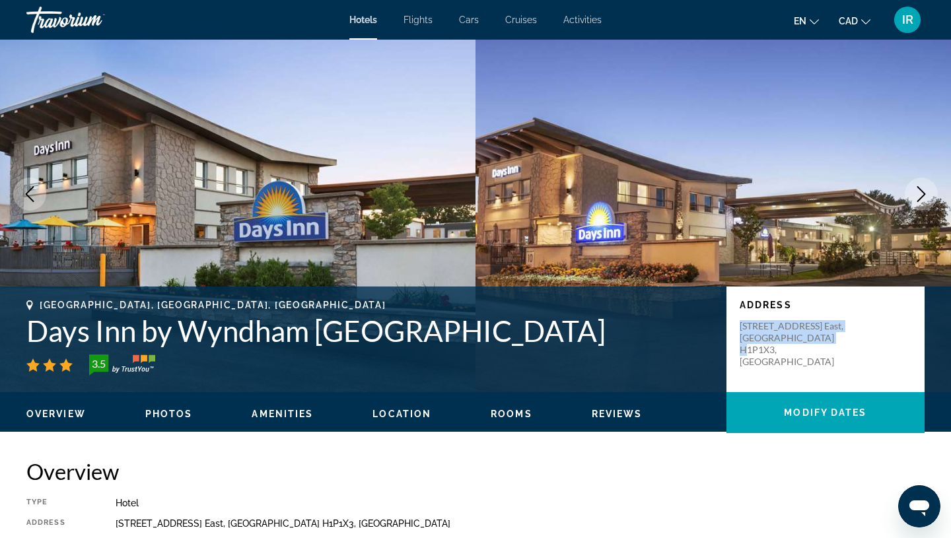
drag, startPoint x: 742, startPoint y: 328, endPoint x: 843, endPoint y: 338, distance: 101.6
click at [843, 338] on p "5905 Metropolitan Blvd. East, Montreal QC H1P1X3, Canada" at bounding box center [793, 344] width 106 height 48
copy p "5905 Metropolitan Blvd. East, Montreal QC"
